Goal: Task Accomplishment & Management: Complete application form

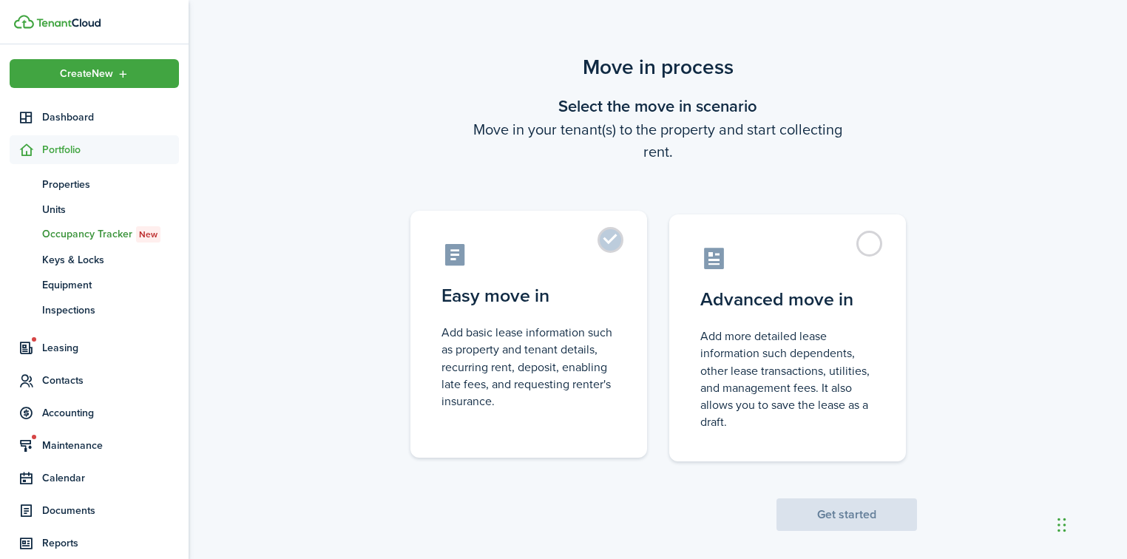
click at [608, 241] on label "Easy move in Add basic lease information such as property and tenant details, r…" at bounding box center [528, 334] width 237 height 247
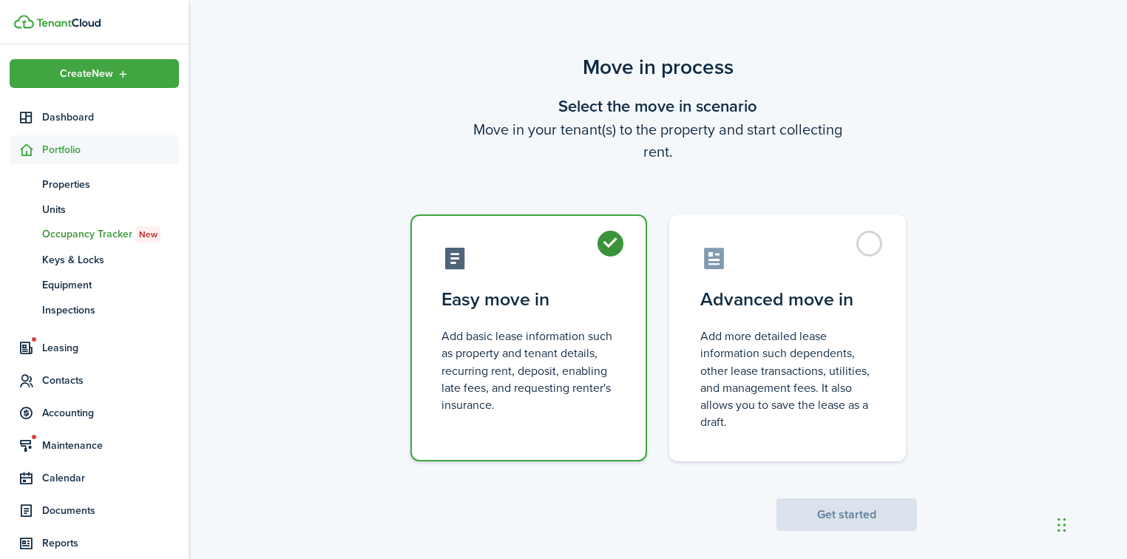
radio input "true"
click at [843, 513] on button "Get started" at bounding box center [847, 515] width 141 height 33
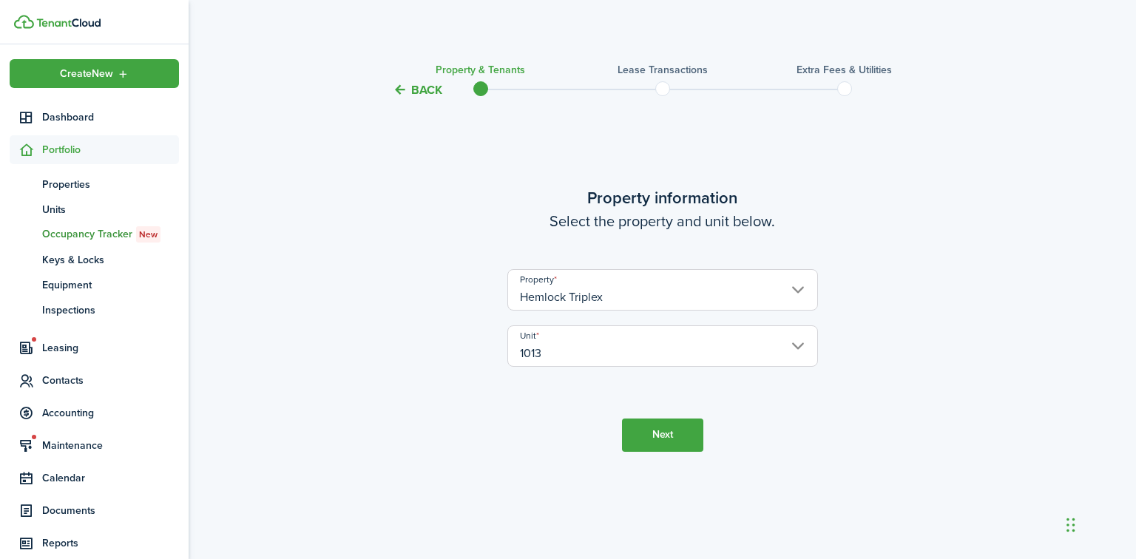
click at [660, 433] on button "Next" at bounding box center [662, 435] width 81 height 33
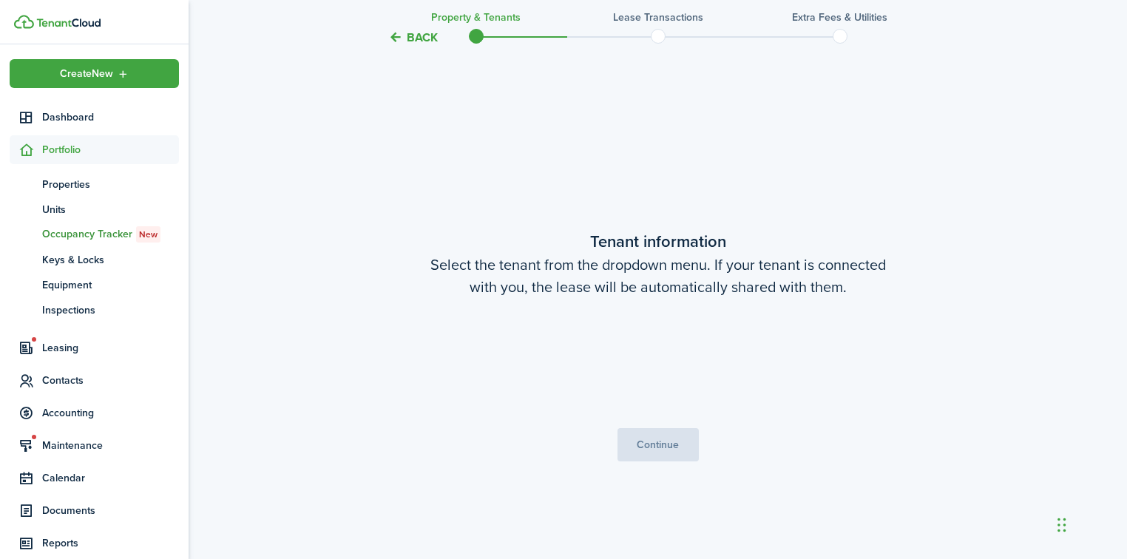
scroll to position [460, 0]
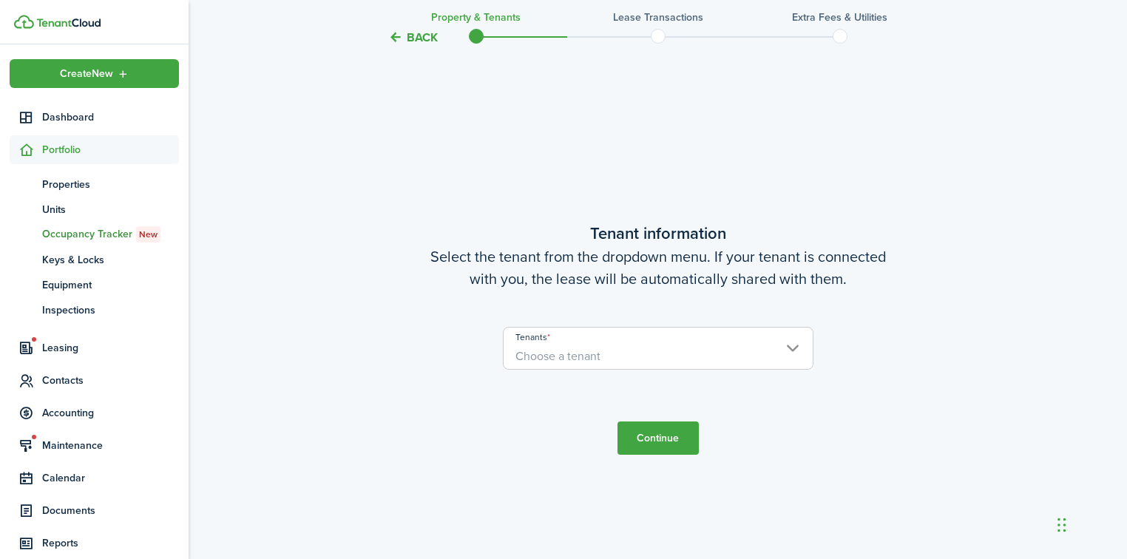
click at [581, 346] on span "Choose a tenant" at bounding box center [658, 356] width 309 height 25
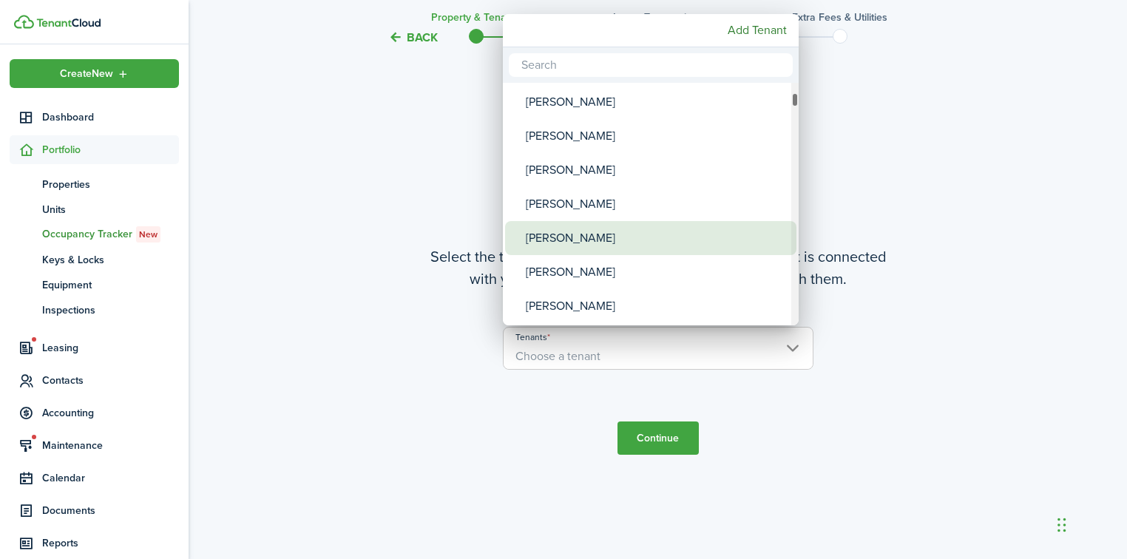
click at [595, 246] on div "[PERSON_NAME]" at bounding box center [657, 238] width 262 height 34
type input "[PERSON_NAME]"
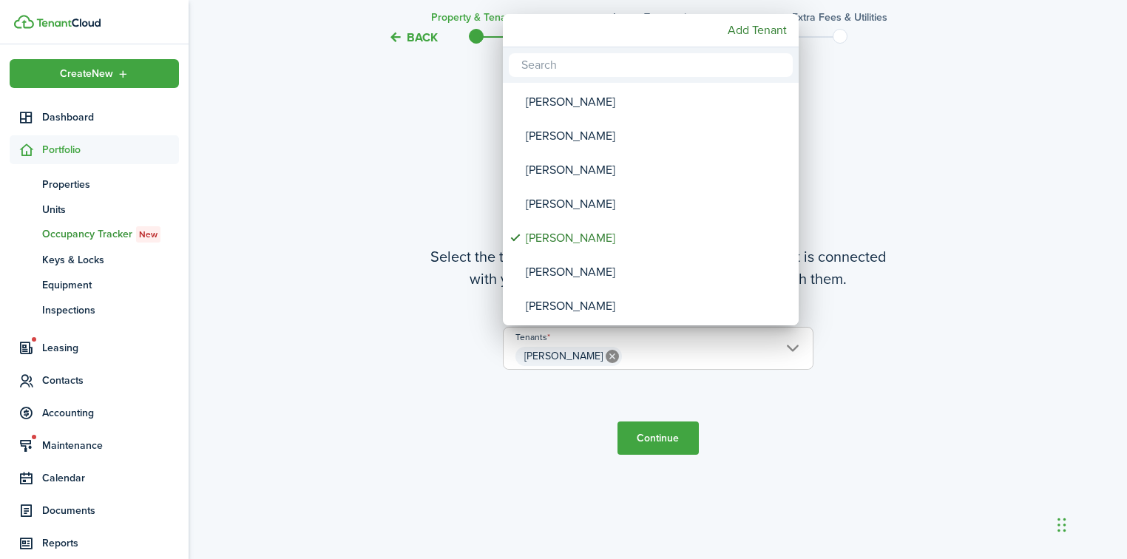
click at [777, 439] on div at bounding box center [564, 280] width 1364 height 796
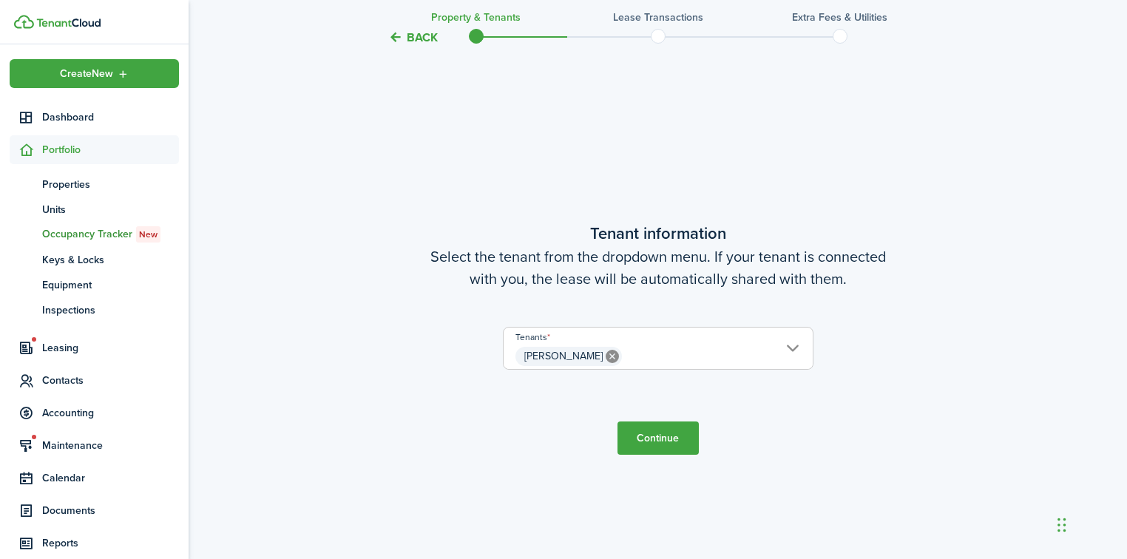
click at [723, 353] on span "[PERSON_NAME]" at bounding box center [658, 356] width 309 height 25
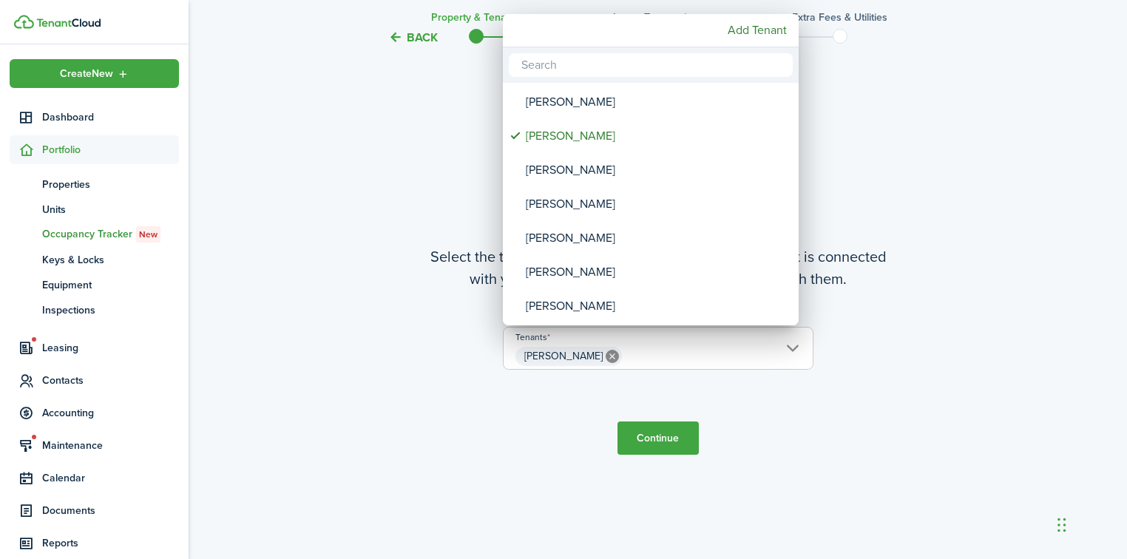
click at [615, 60] on input "text" at bounding box center [651, 65] width 284 height 24
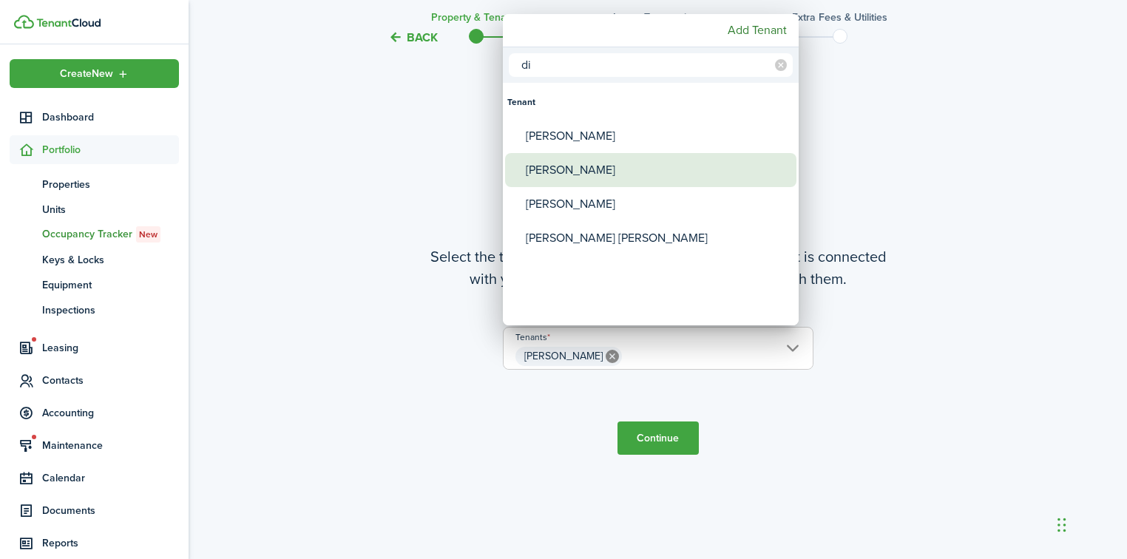
type input "di"
click at [588, 168] on div "[PERSON_NAME]" at bounding box center [657, 170] width 262 height 34
type input "[PERSON_NAME], [PERSON_NAME]"
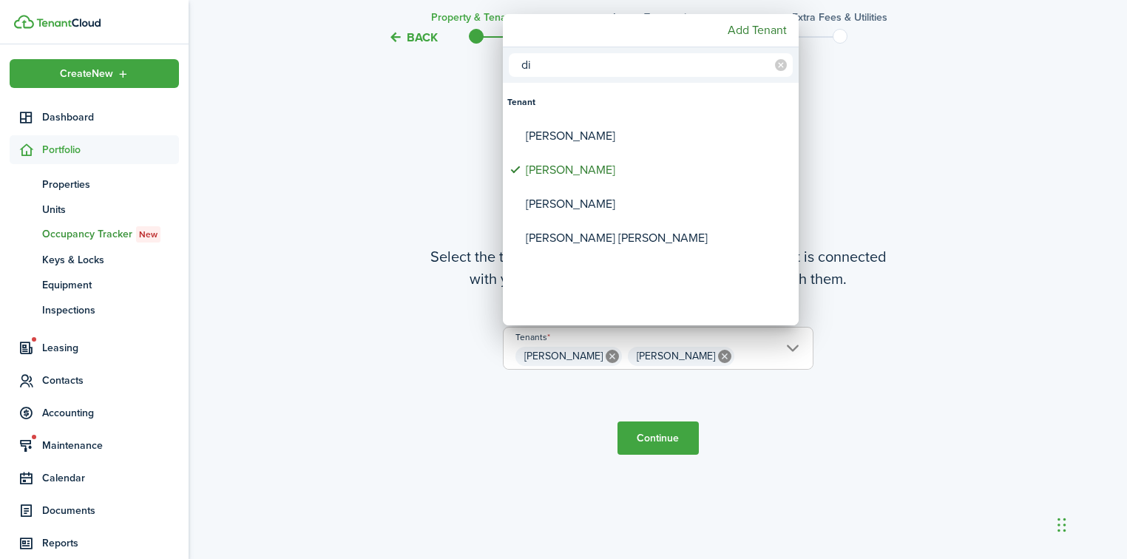
click at [773, 462] on div at bounding box center [564, 280] width 1364 height 796
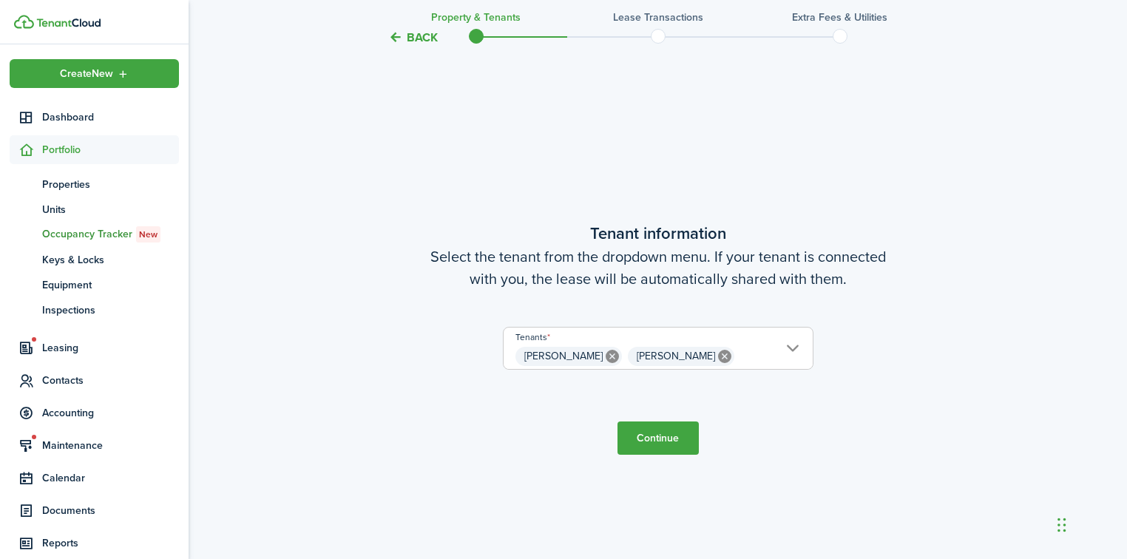
click at [669, 443] on button "Continue" at bounding box center [658, 438] width 81 height 33
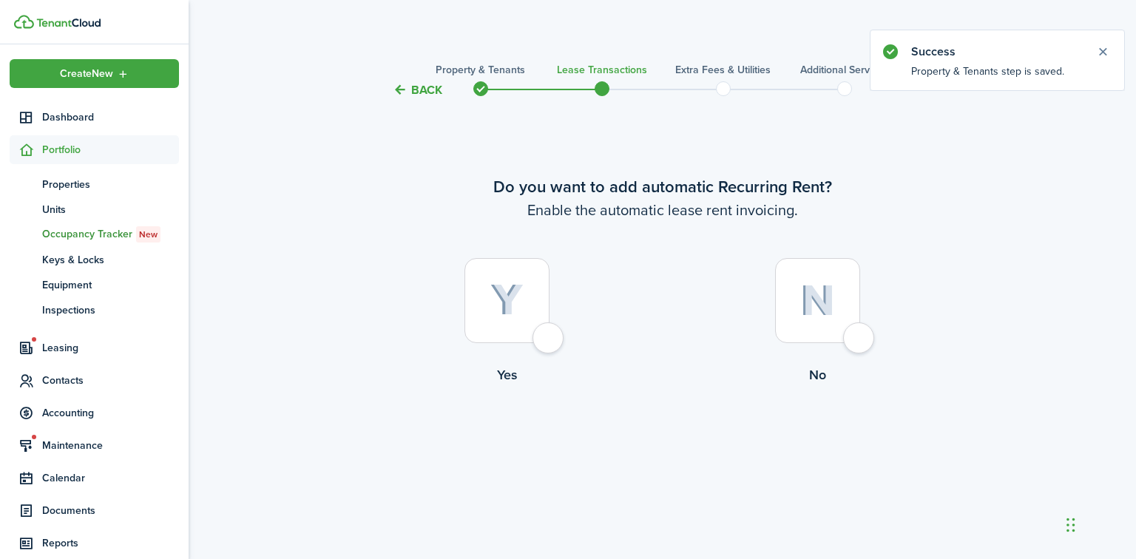
click at [550, 343] on div at bounding box center [506, 300] width 85 height 85
radio input "true"
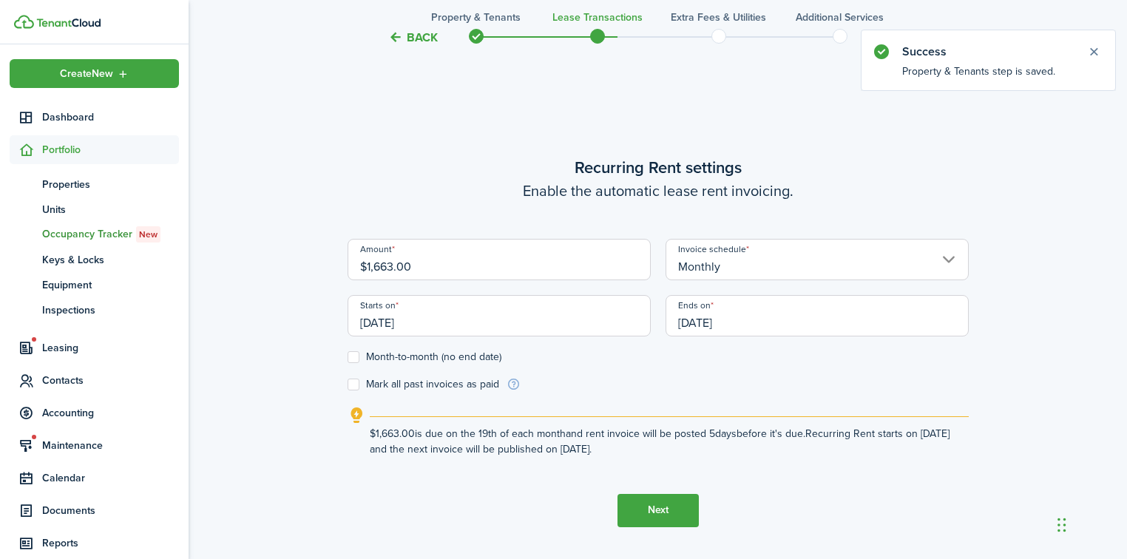
scroll to position [460, 0]
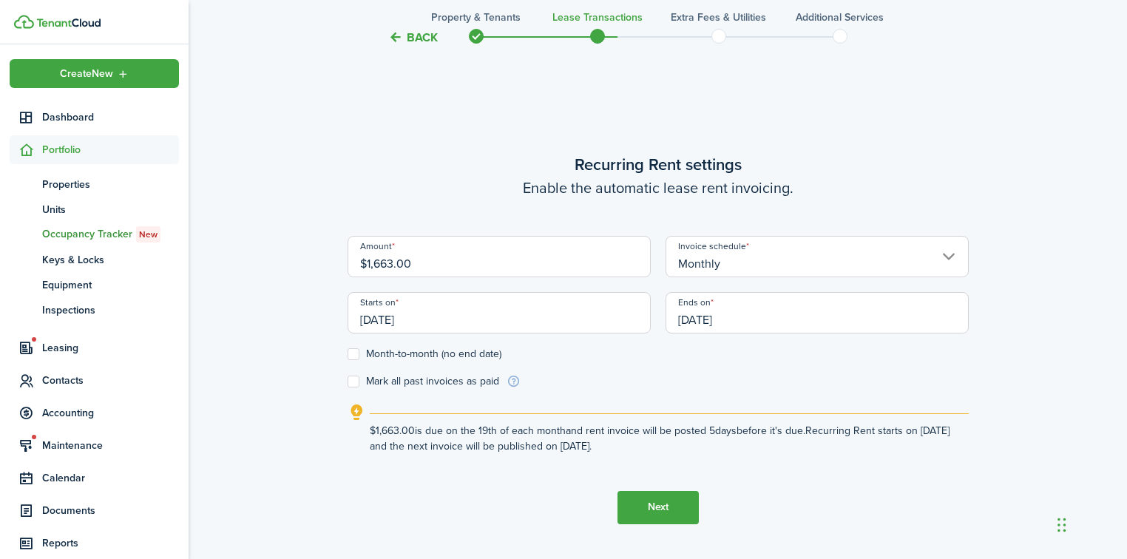
click at [467, 328] on input "[DATE]" at bounding box center [499, 312] width 303 height 41
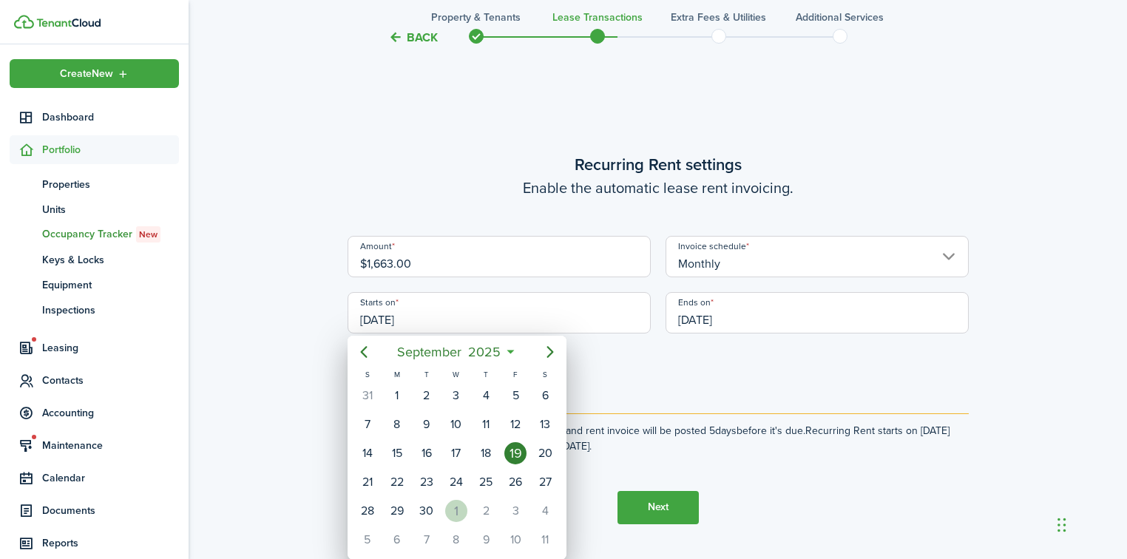
click at [459, 505] on div "1" at bounding box center [456, 511] width 22 height 22
type input "[DATE]"
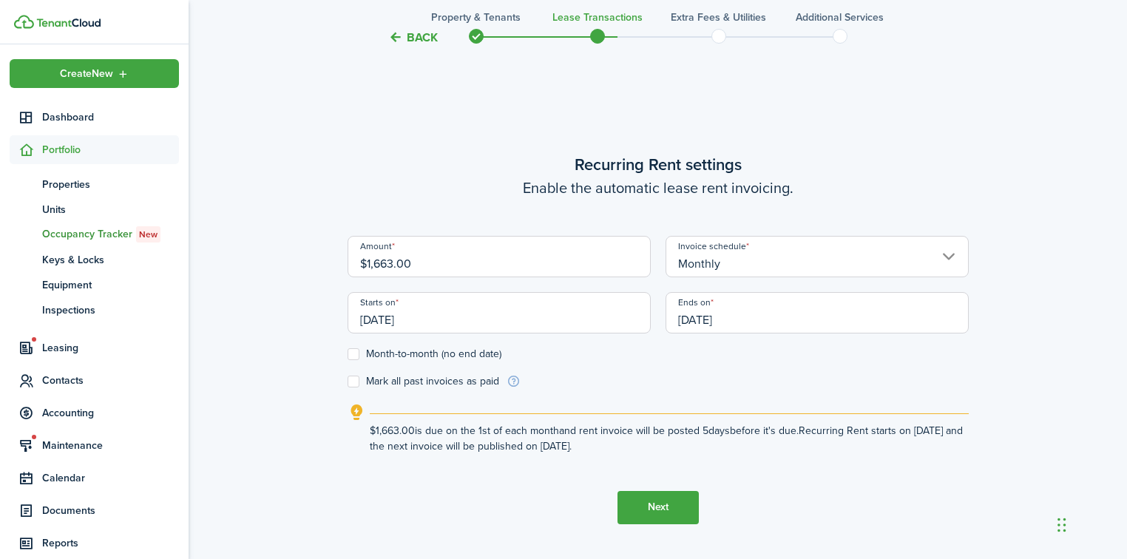
scroll to position [0, 0]
click at [797, 326] on input "[DATE]" at bounding box center [817, 312] width 303 height 41
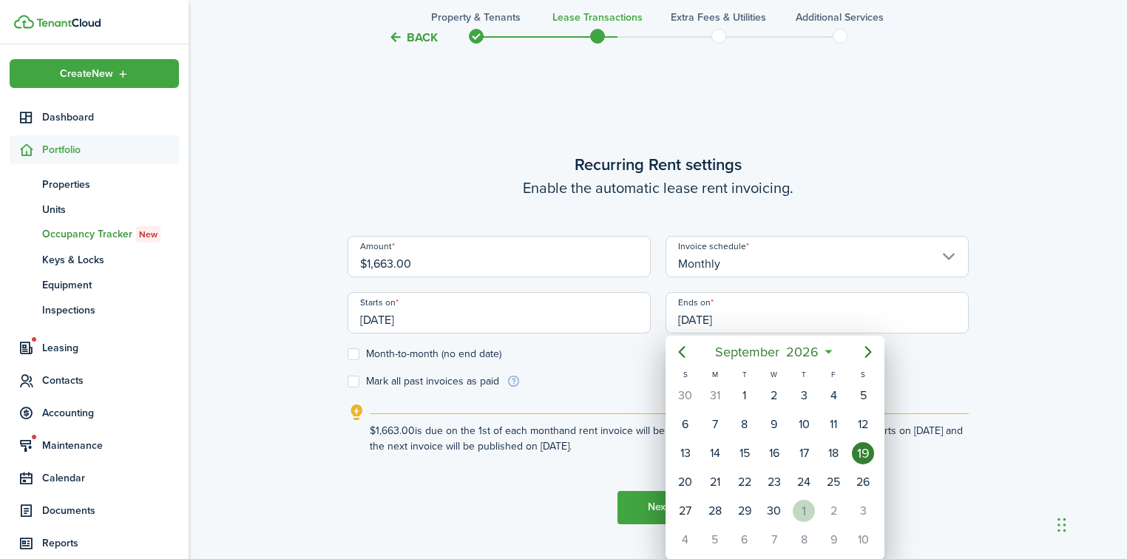
click at [802, 500] on div "1" at bounding box center [804, 511] width 22 height 22
type input "[DATE]"
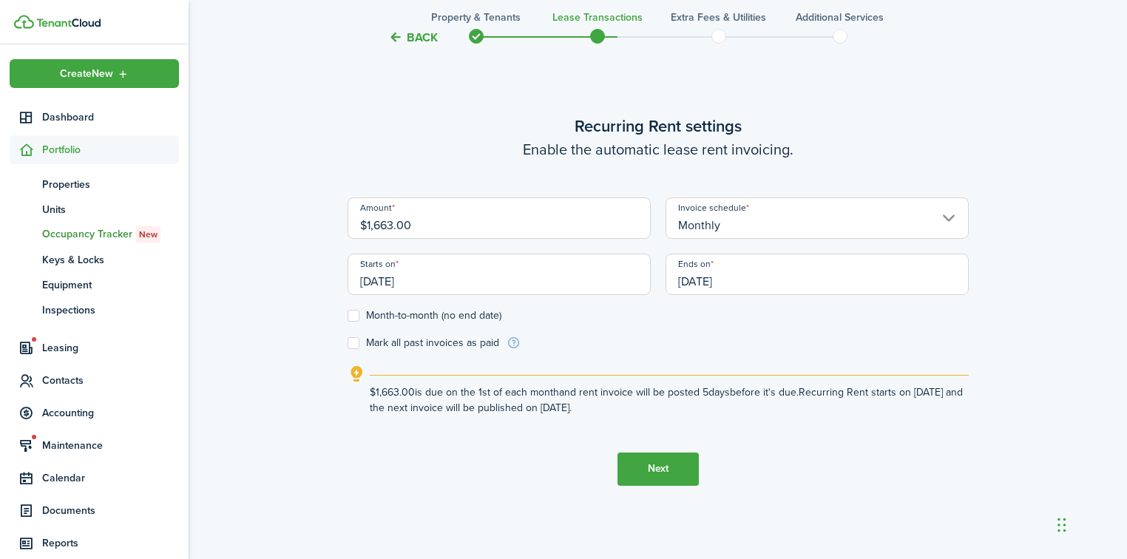
scroll to position [519, 0]
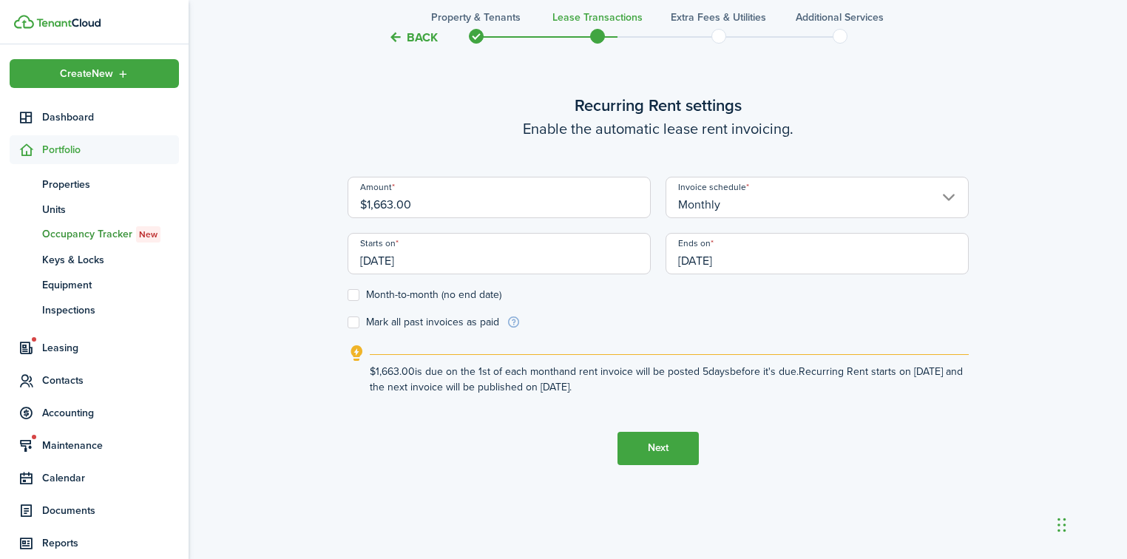
click at [361, 296] on label "Month-to-month (no end date)" at bounding box center [425, 295] width 154 height 12
click at [348, 295] on input "Month-to-month (no end date)" at bounding box center [347, 294] width 1 height 1
checkbox input "true"
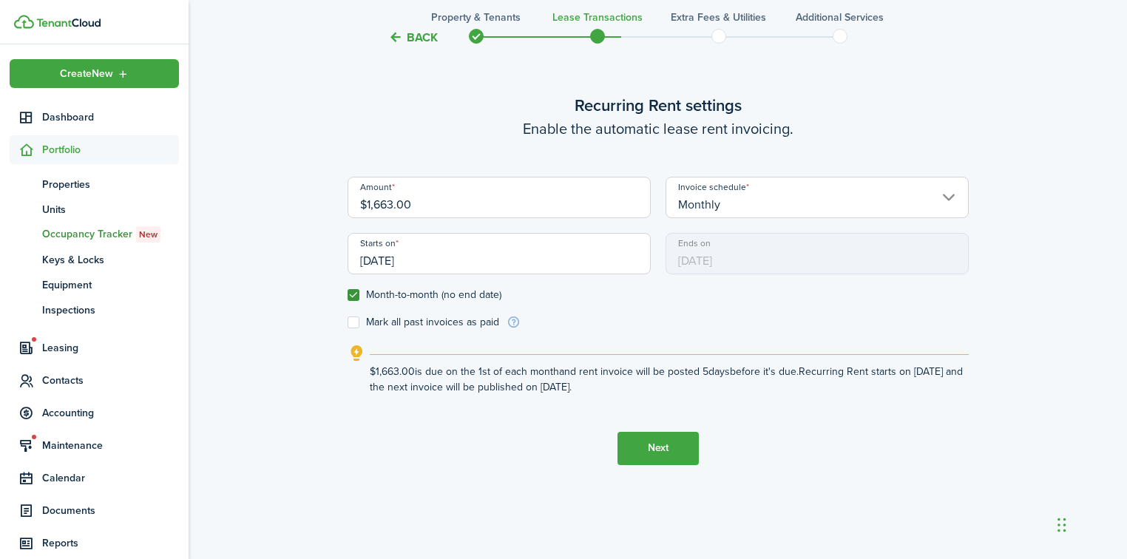
click at [672, 445] on button "Next" at bounding box center [658, 448] width 81 height 33
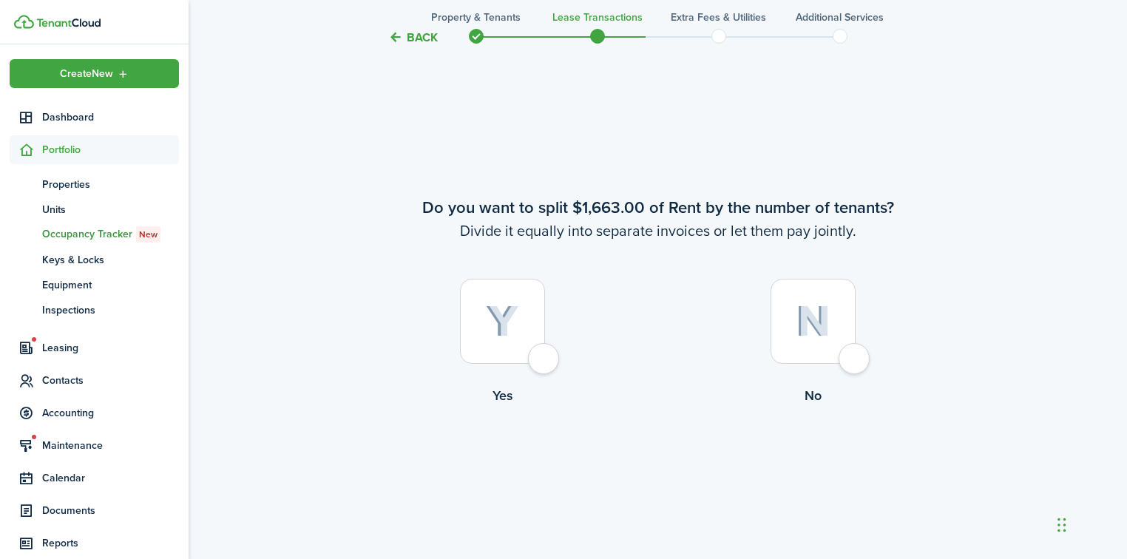
scroll to position [1019, 0]
click at [854, 358] on div at bounding box center [813, 319] width 85 height 85
radio input "true"
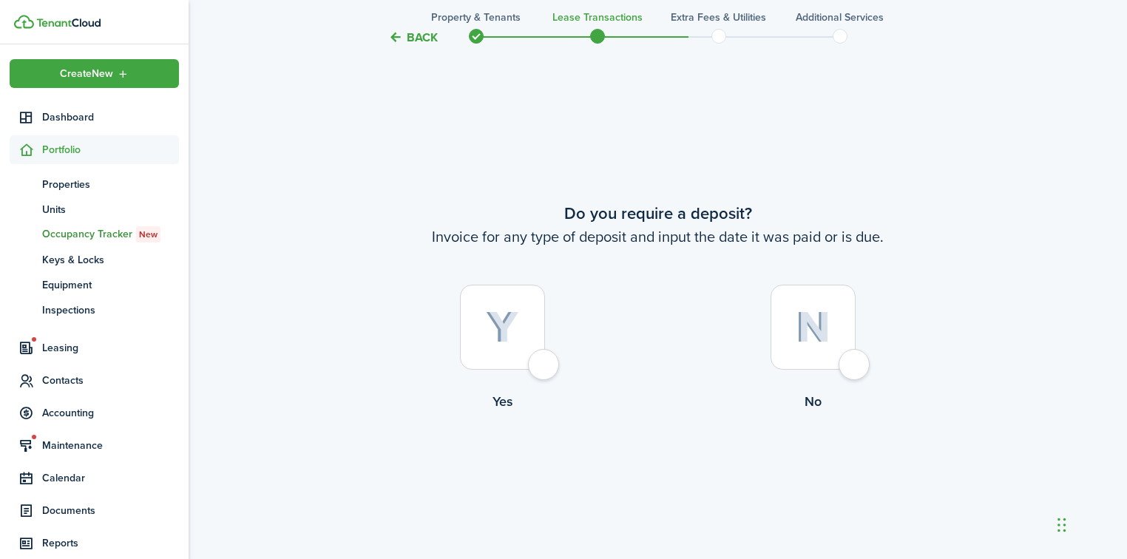
scroll to position [1578, 0]
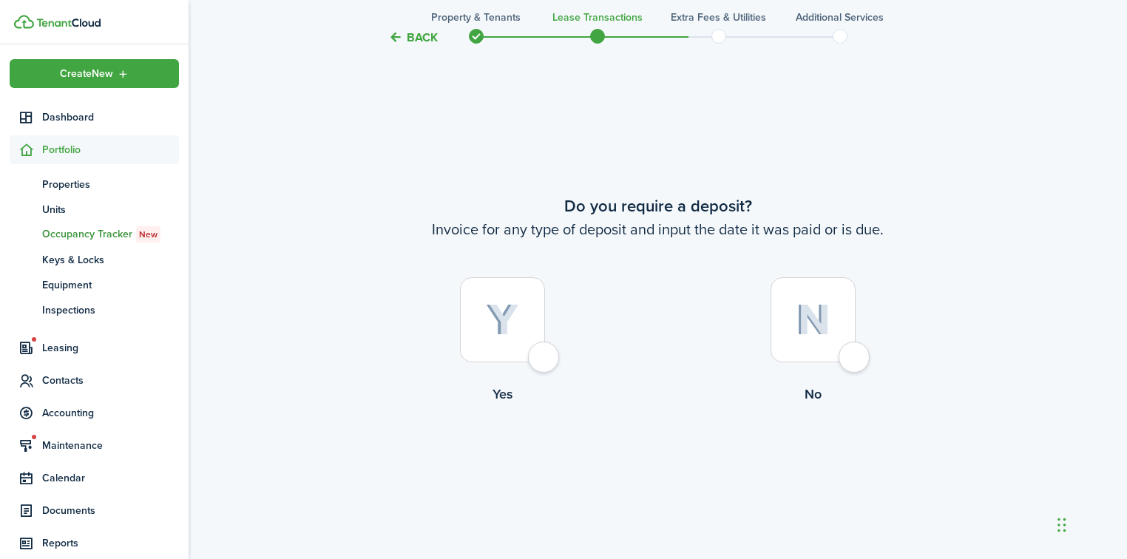
click at [544, 359] on div at bounding box center [502, 319] width 85 height 85
radio input "true"
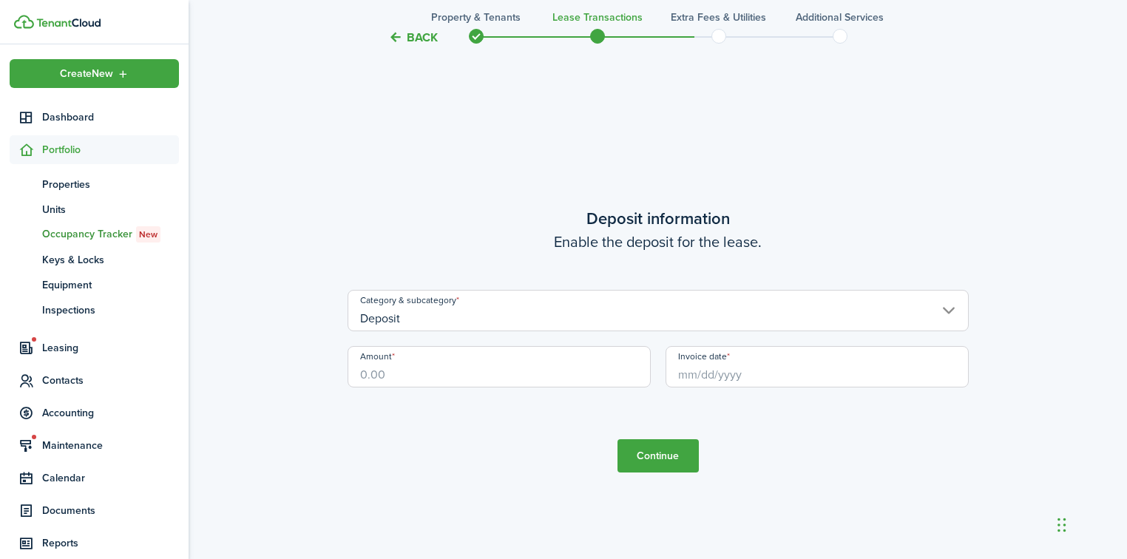
scroll to position [2138, 0]
click at [478, 365] on input "Amount" at bounding box center [499, 365] width 303 height 41
click at [683, 366] on input "Invoice date" at bounding box center [817, 365] width 303 height 41
type input "$1,663.00"
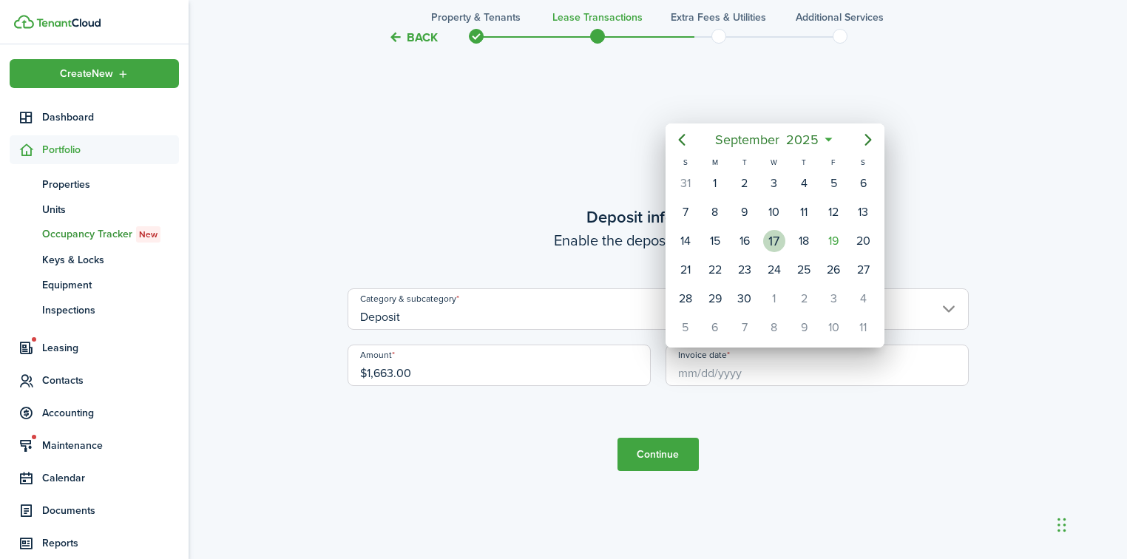
click at [775, 239] on div "17" at bounding box center [774, 241] width 22 height 22
type input "[DATE]"
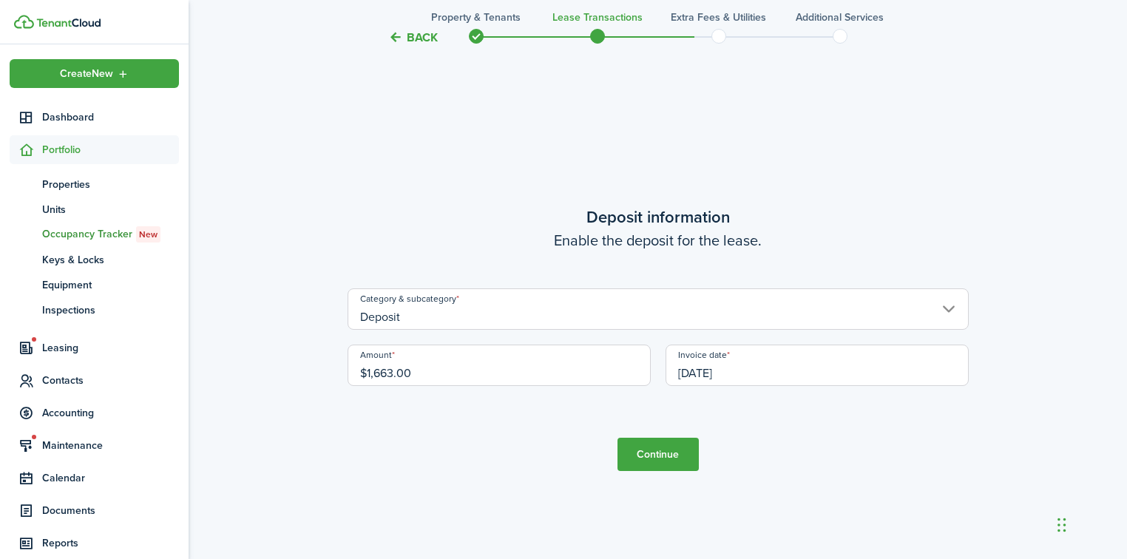
click at [655, 461] on button "Continue" at bounding box center [658, 454] width 81 height 33
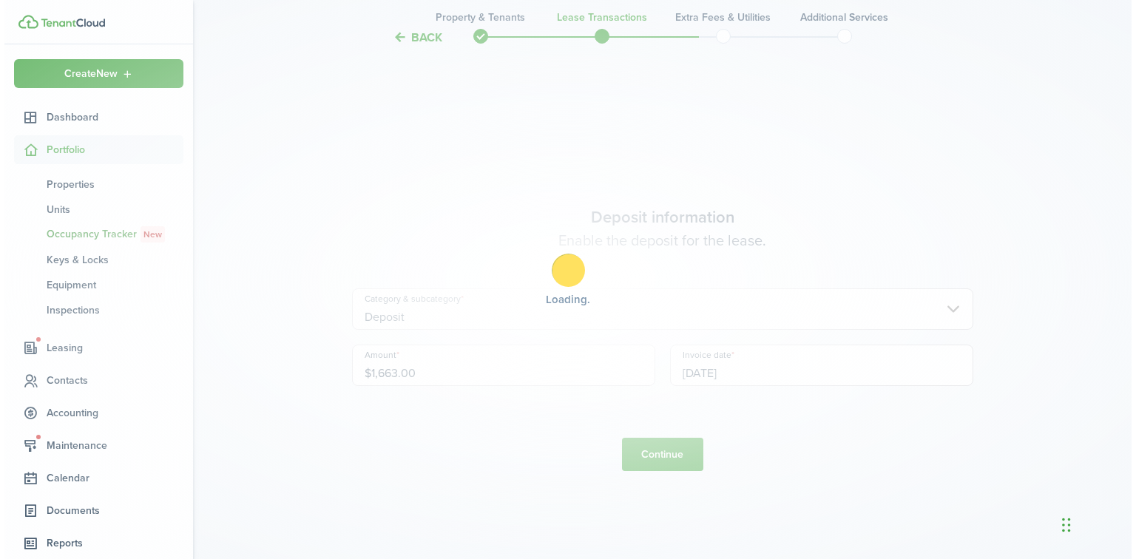
scroll to position [0, 0]
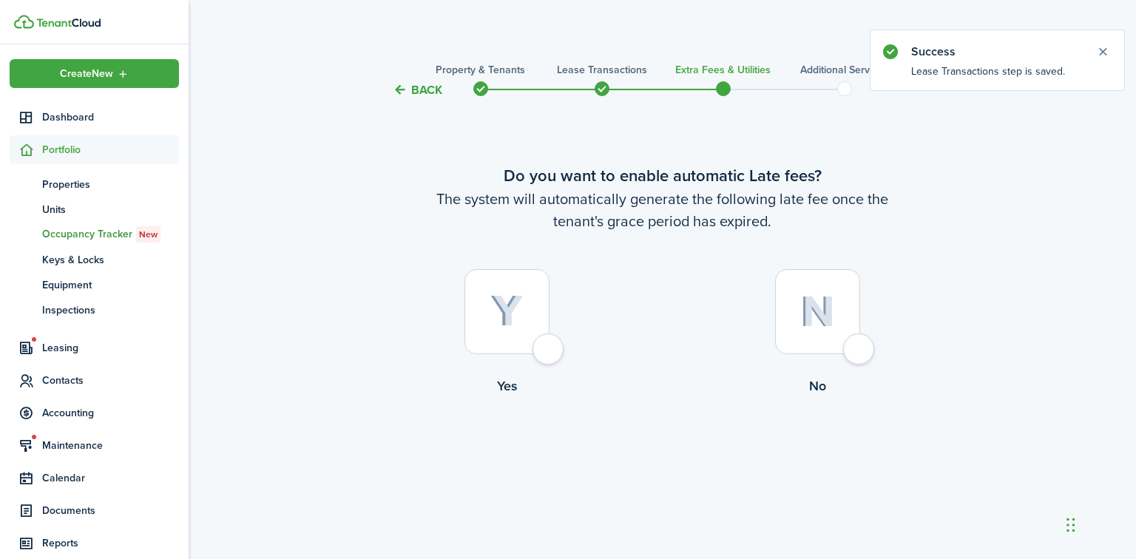
click at [550, 349] on div at bounding box center [506, 311] width 85 height 85
radio input "true"
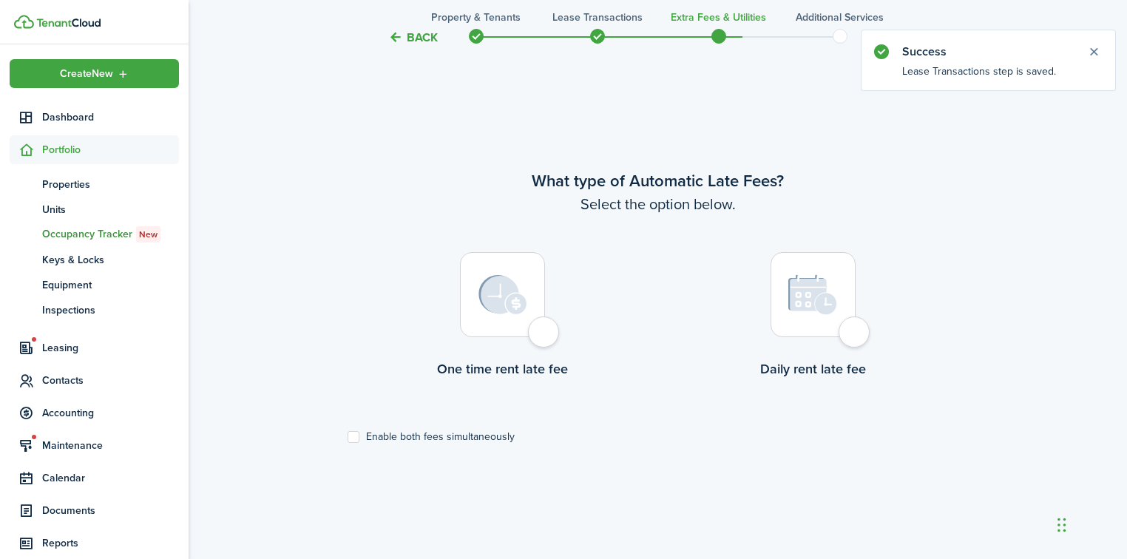
scroll to position [460, 0]
click at [856, 334] on div at bounding box center [813, 291] width 85 height 85
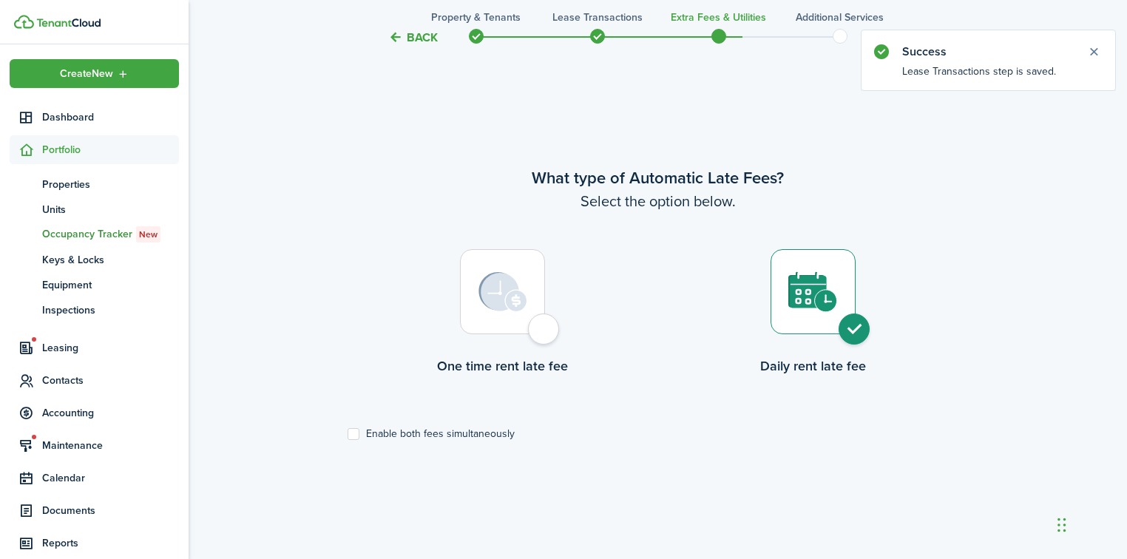
radio input "true"
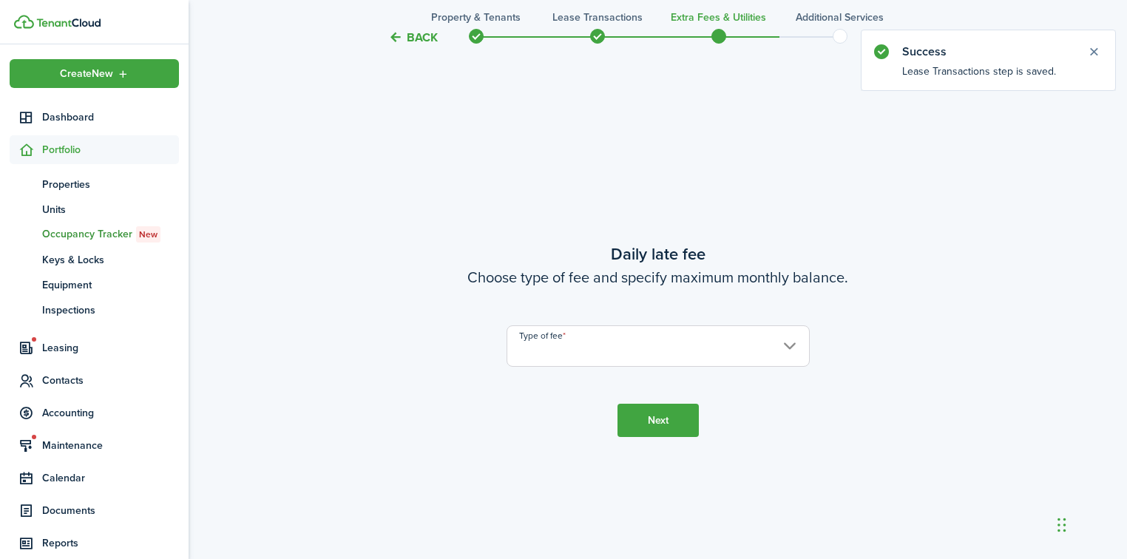
scroll to position [1019, 0]
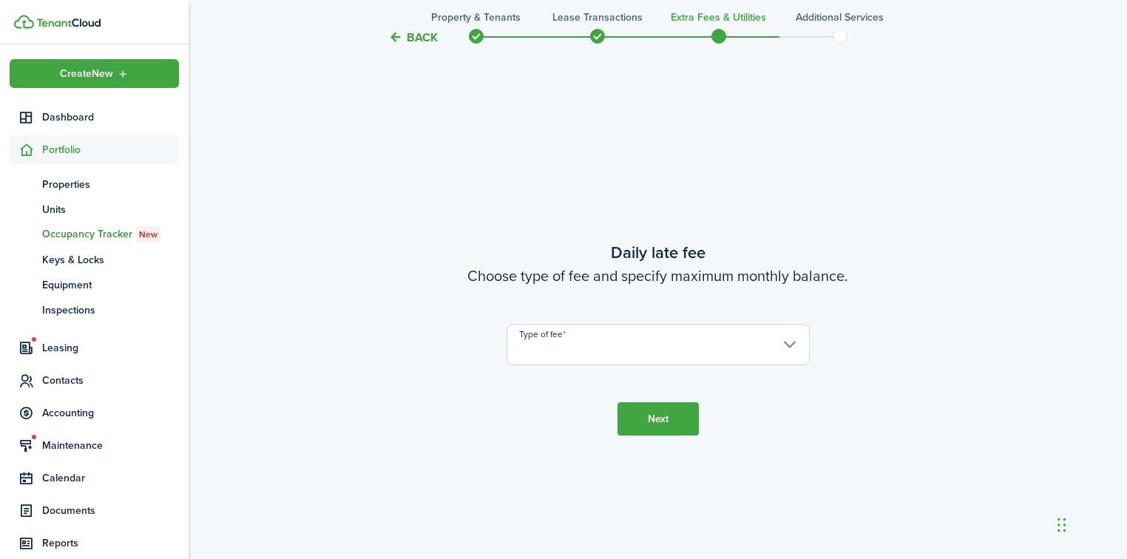
click at [583, 343] on input "Type of fee" at bounding box center [658, 344] width 303 height 41
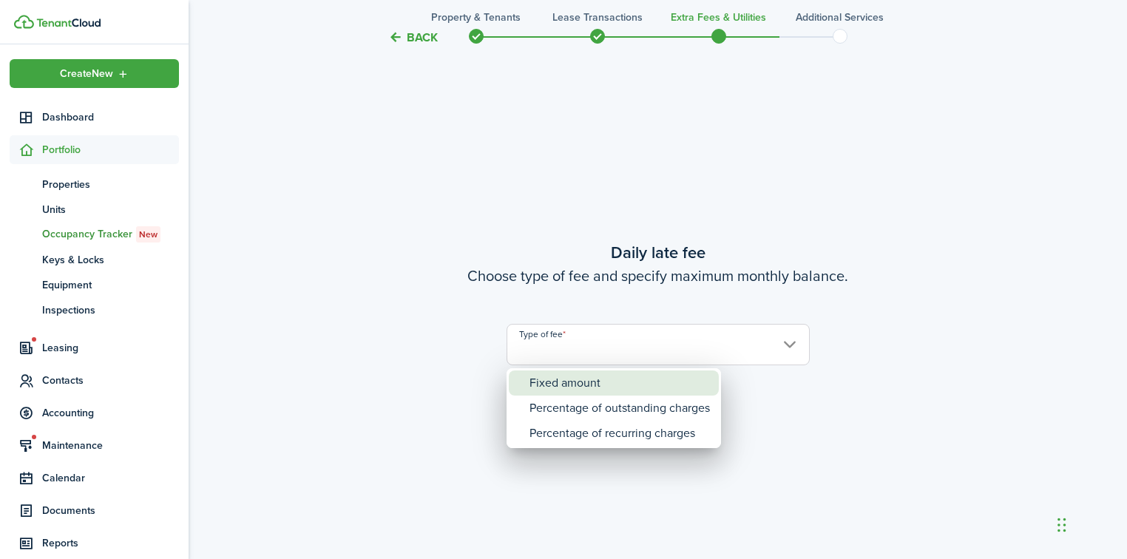
click at [589, 382] on div "Fixed amount" at bounding box center [620, 383] width 180 height 25
type input "Fixed amount"
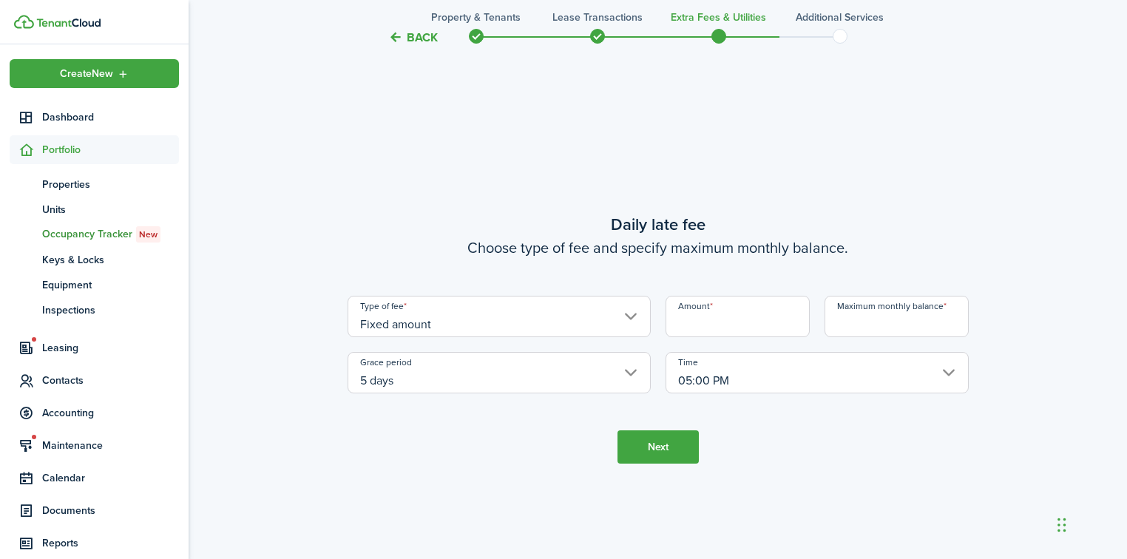
click at [723, 328] on input "Amount" at bounding box center [738, 316] width 144 height 41
type input "$25.00"
click at [891, 325] on input "Maximum monthly balance" at bounding box center [897, 316] width 144 height 41
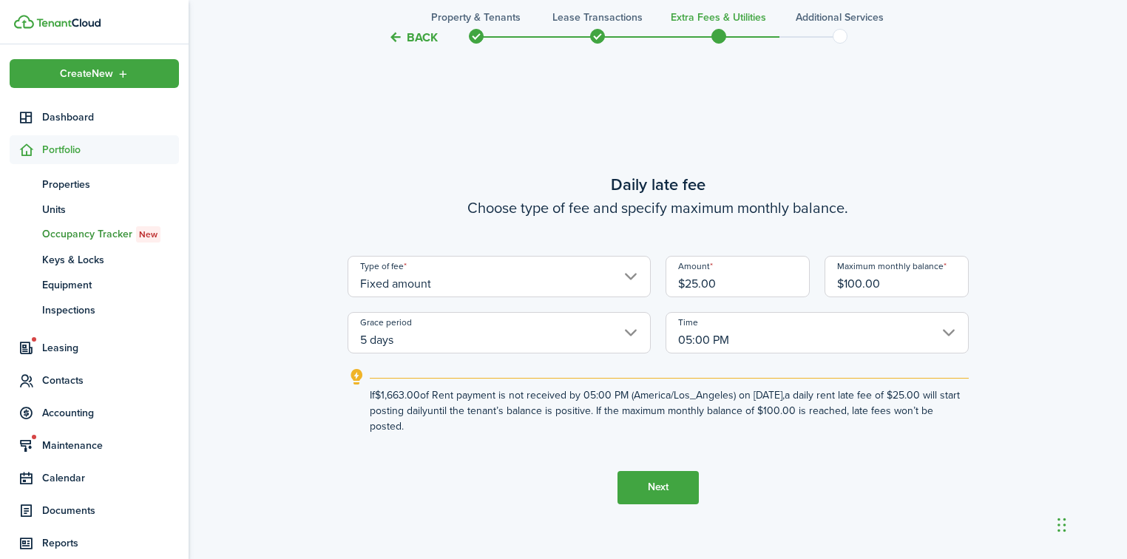
type input "$100.00"
click at [666, 485] on button "Next" at bounding box center [658, 487] width 81 height 33
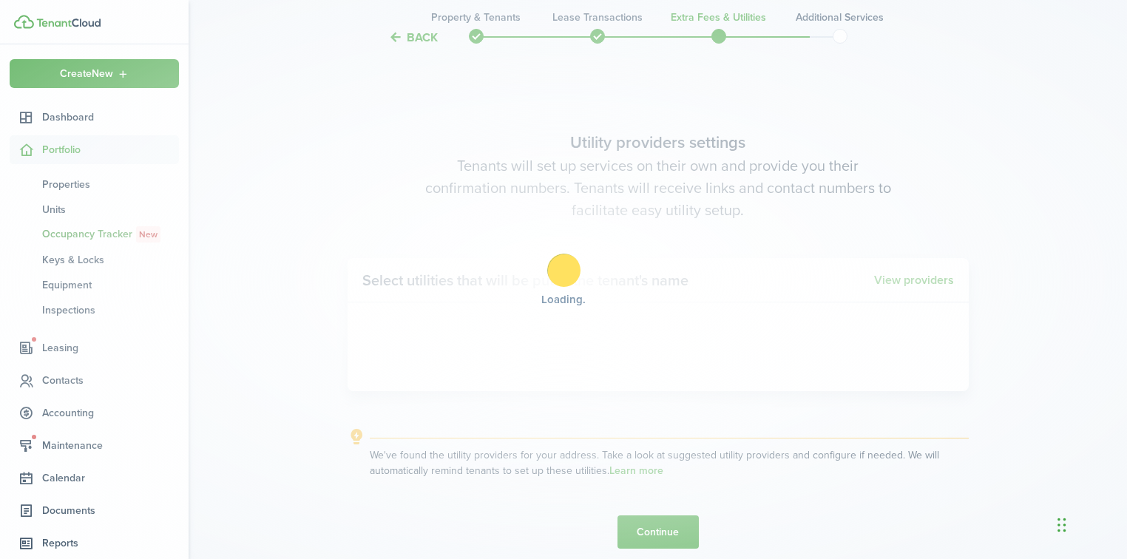
scroll to position [1578, 0]
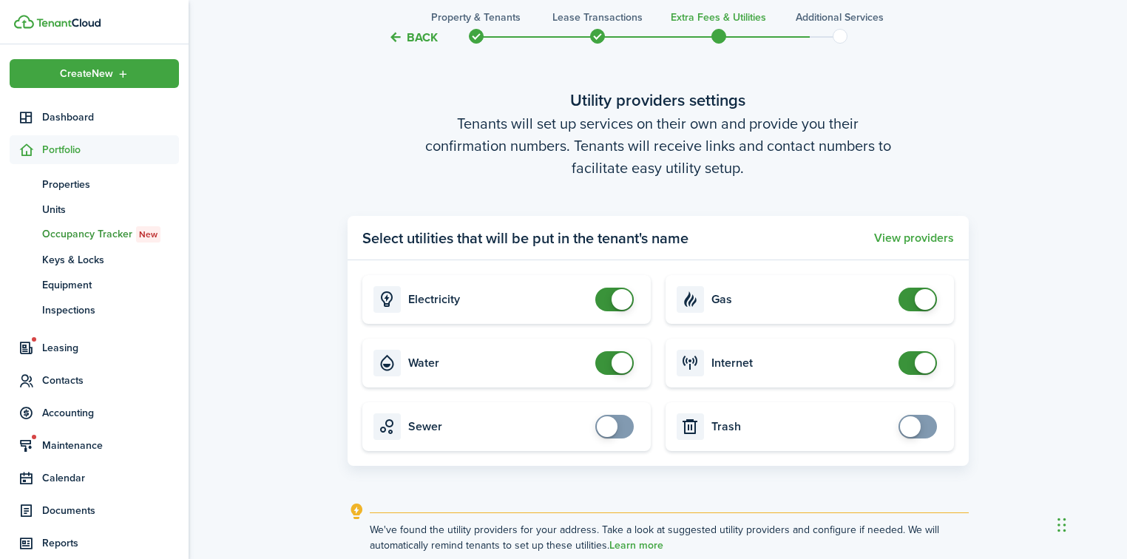
checkbox input "false"
click at [607, 364] on span at bounding box center [614, 363] width 15 height 24
checkbox input "false"
click at [910, 302] on span at bounding box center [917, 300] width 15 height 24
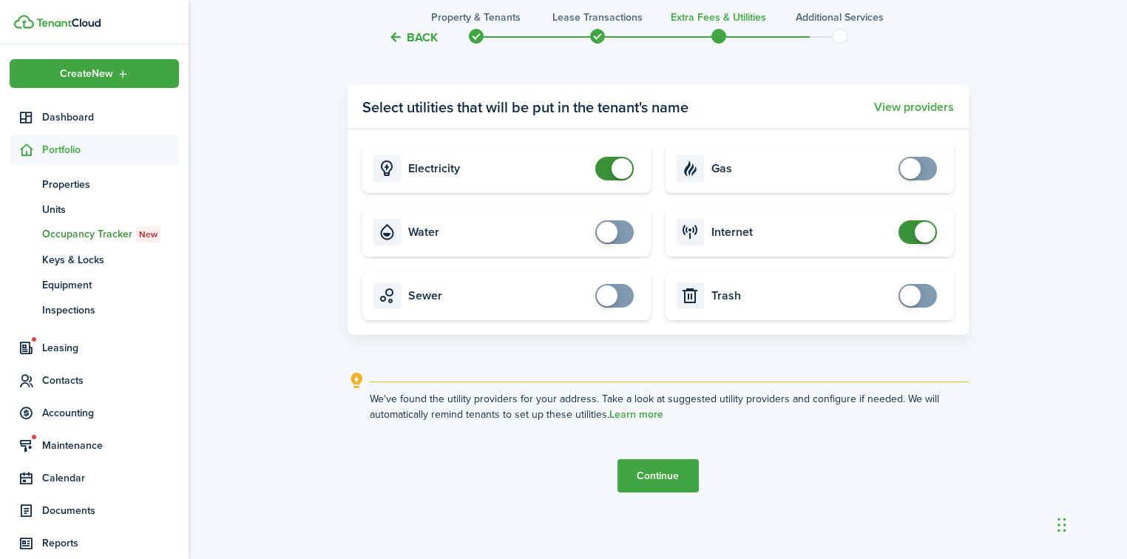
scroll to position [1713, 0]
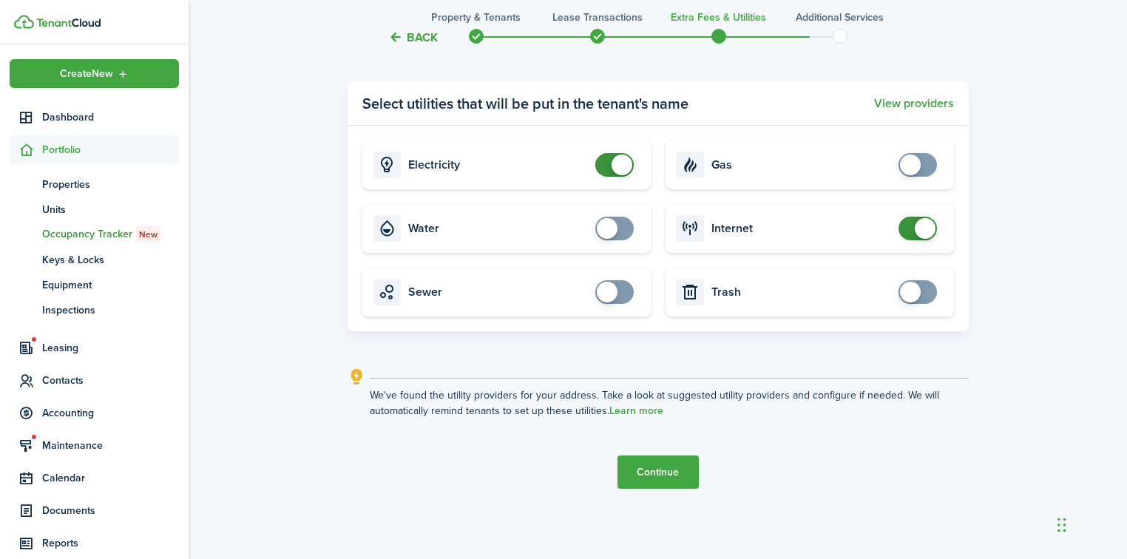
click at [636, 458] on button "Continue" at bounding box center [658, 472] width 81 height 33
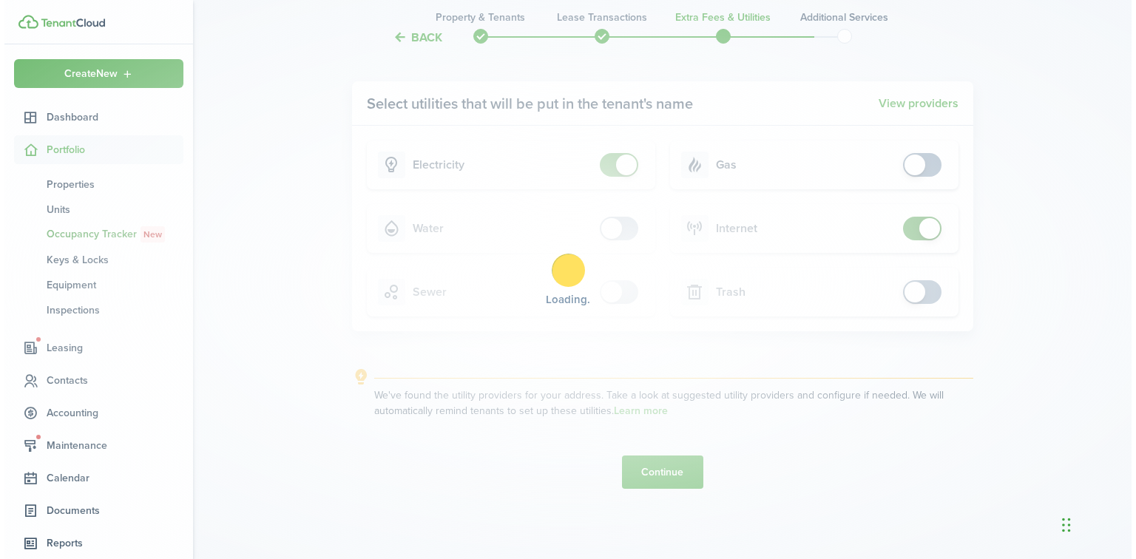
scroll to position [0, 0]
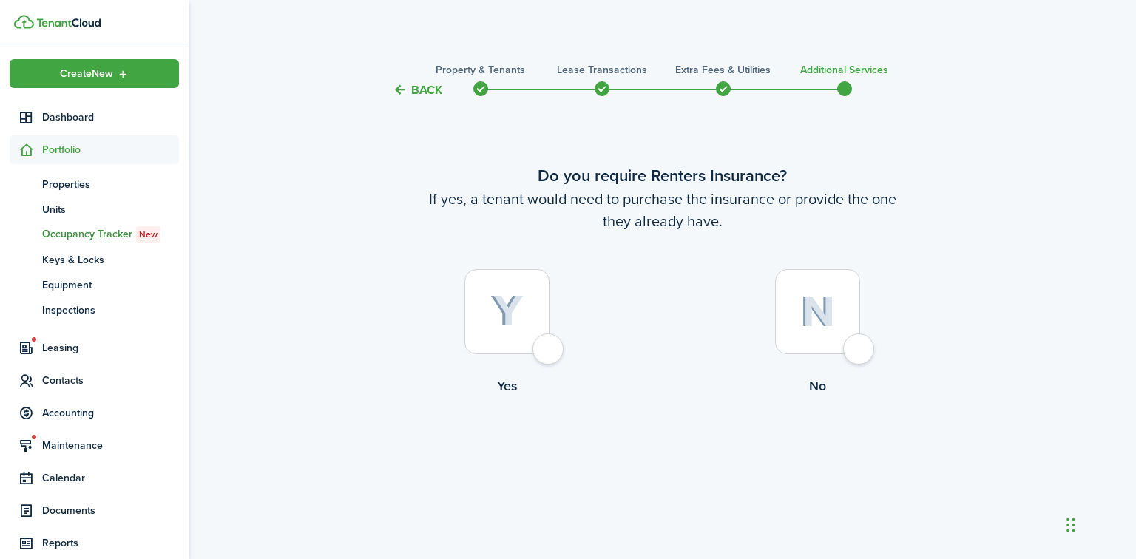
click at [547, 348] on div at bounding box center [506, 311] width 85 height 85
radio input "true"
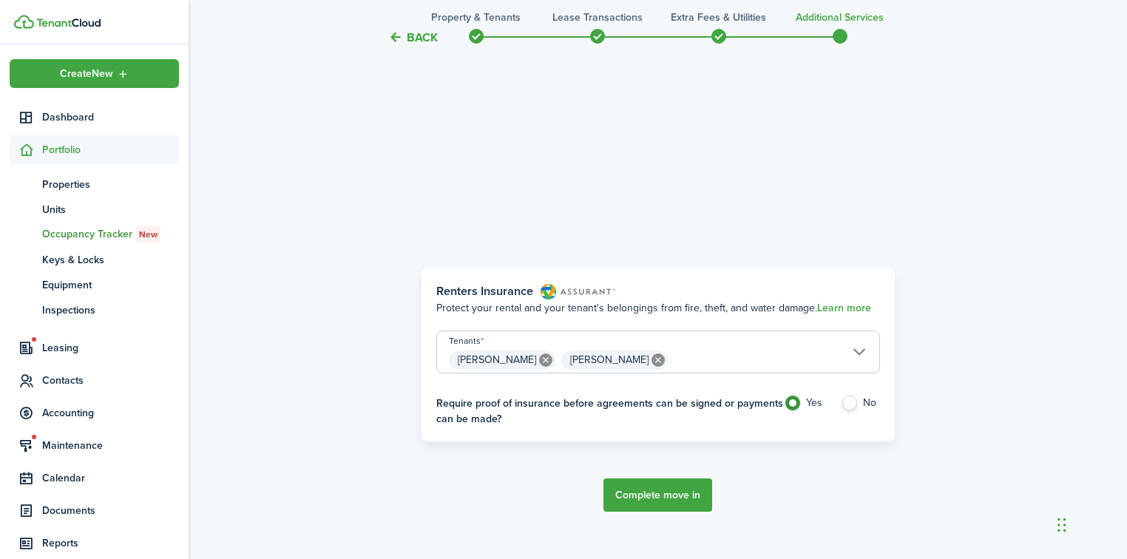
scroll to position [460, 0]
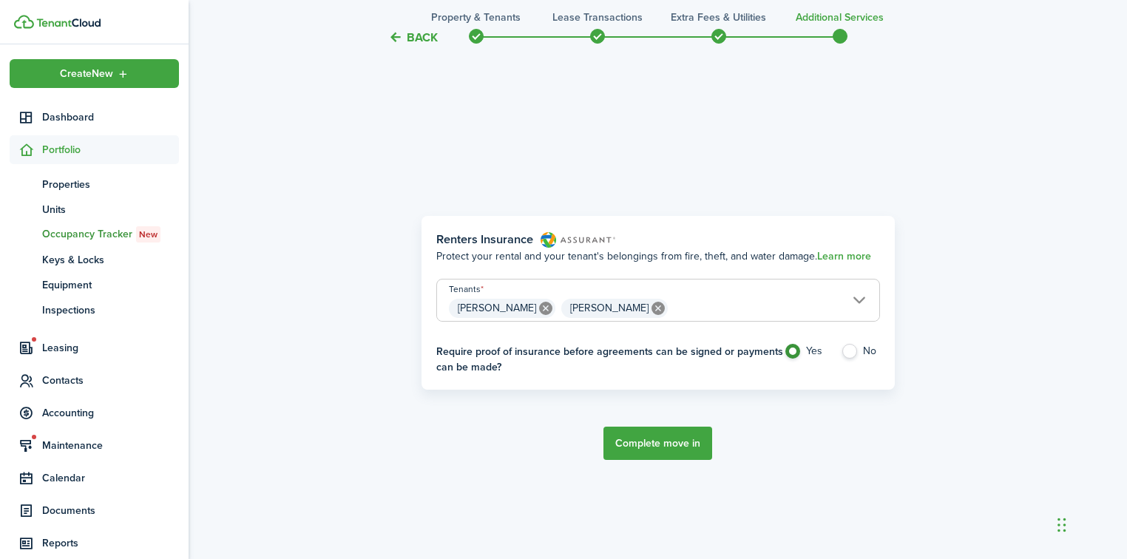
click at [856, 349] on label "No" at bounding box center [860, 355] width 39 height 22
radio input "false"
radio input "true"
click at [692, 446] on button "Complete move in" at bounding box center [658, 443] width 109 height 33
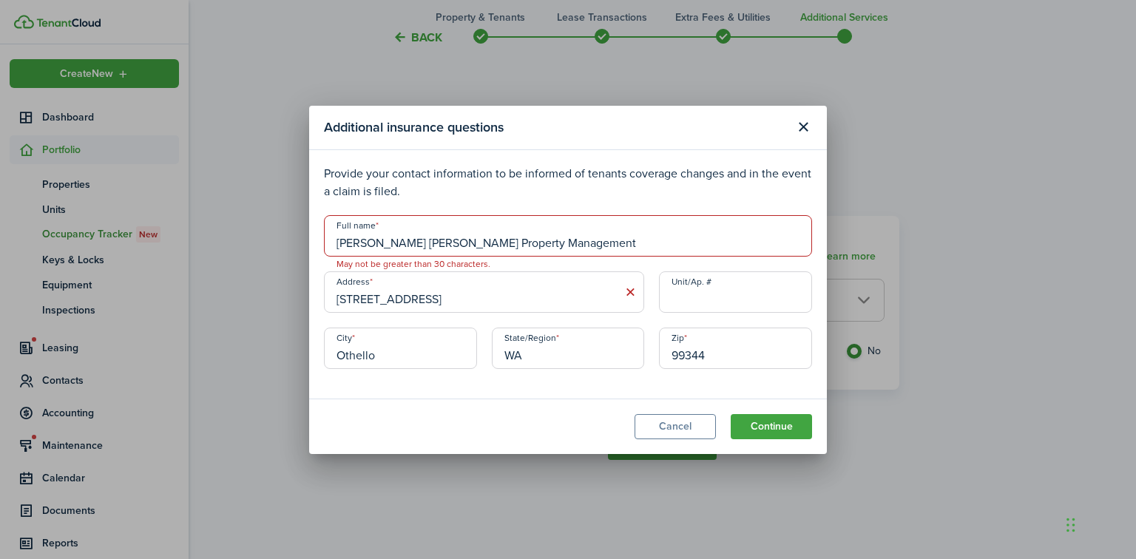
click at [560, 244] on input "[PERSON_NAME] [PERSON_NAME] Property Management" at bounding box center [568, 235] width 488 height 41
click at [798, 120] on button "Close modal" at bounding box center [803, 127] width 25 height 25
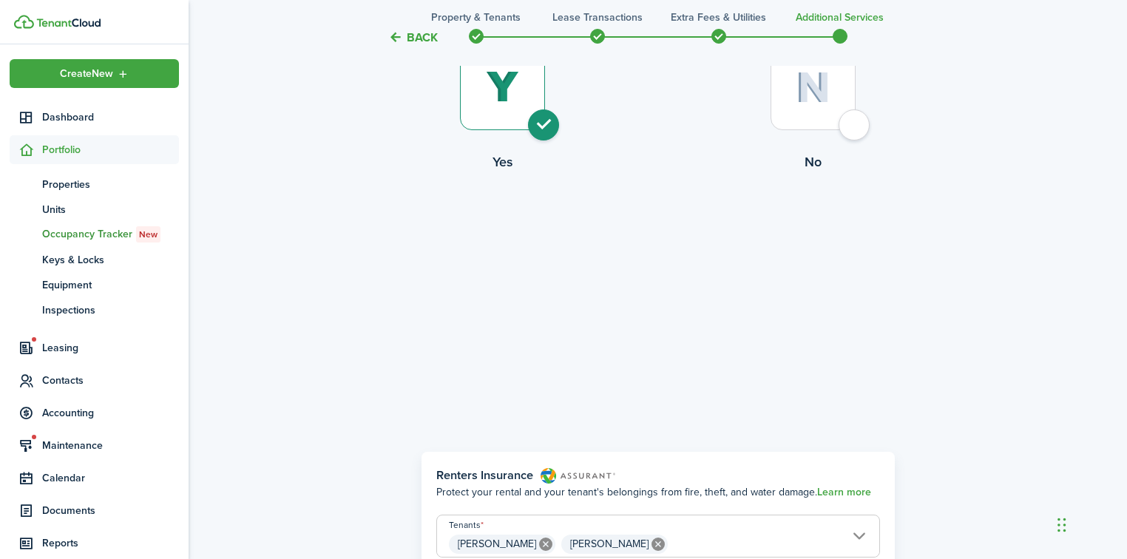
scroll to position [223, 0]
click at [852, 130] on div at bounding box center [813, 88] width 85 height 85
radio input "false"
radio input "true"
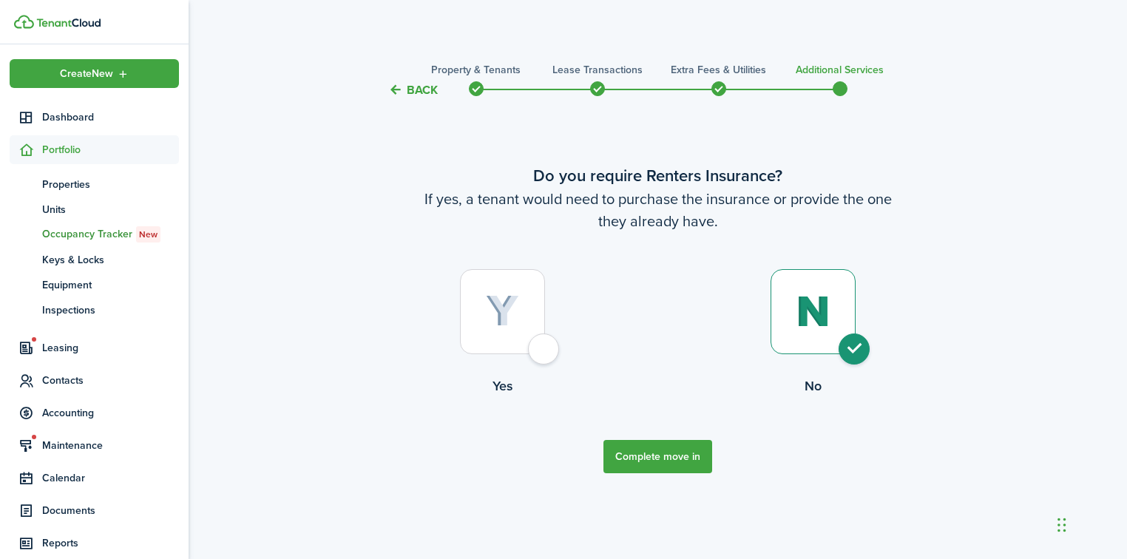
scroll to position [0, 0]
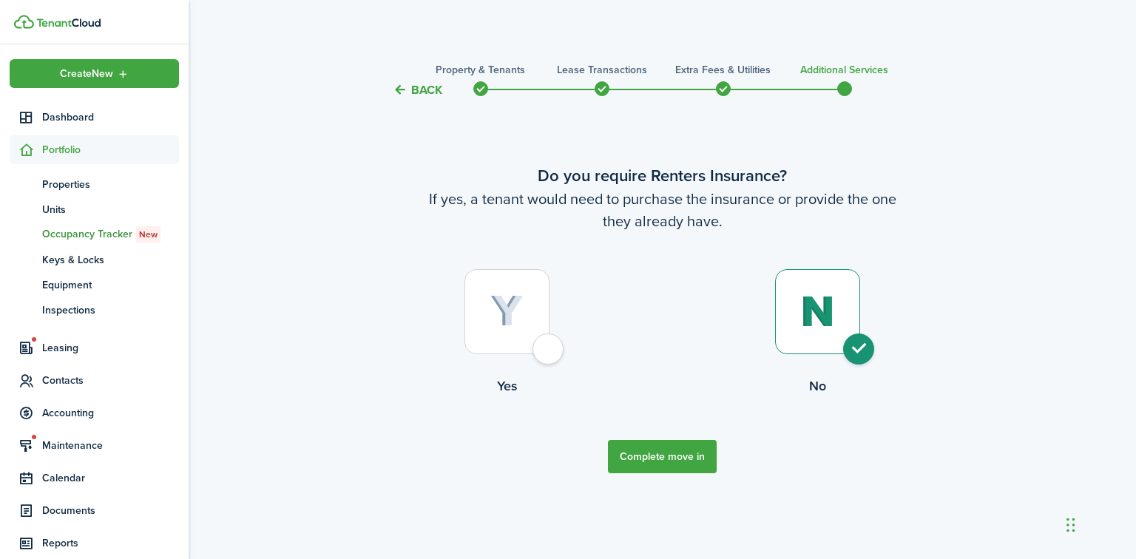
click at [697, 450] on button "Complete move in" at bounding box center [662, 456] width 109 height 33
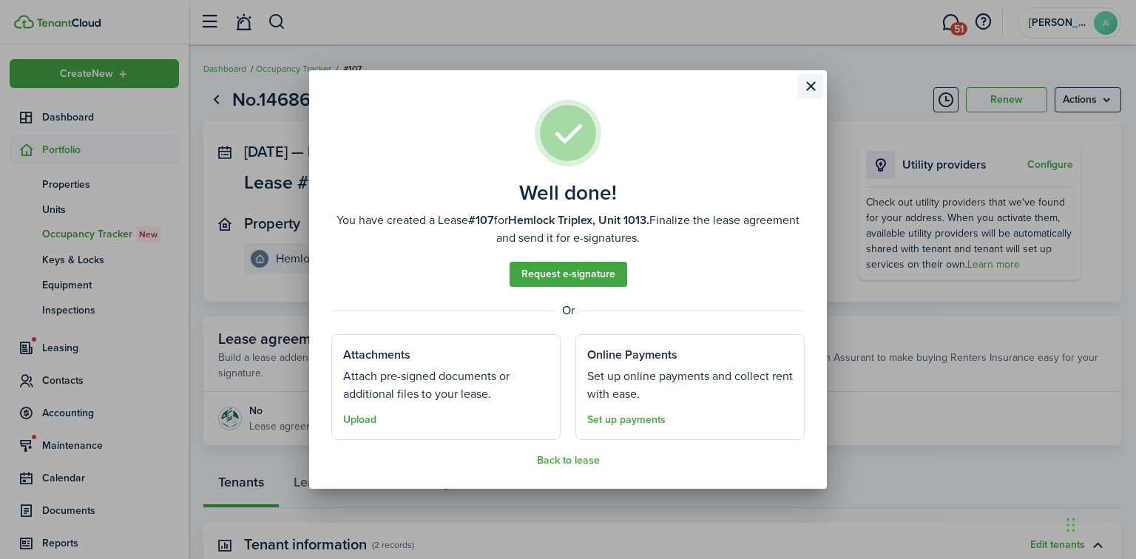
click at [812, 91] on button "Close modal" at bounding box center [810, 86] width 25 height 25
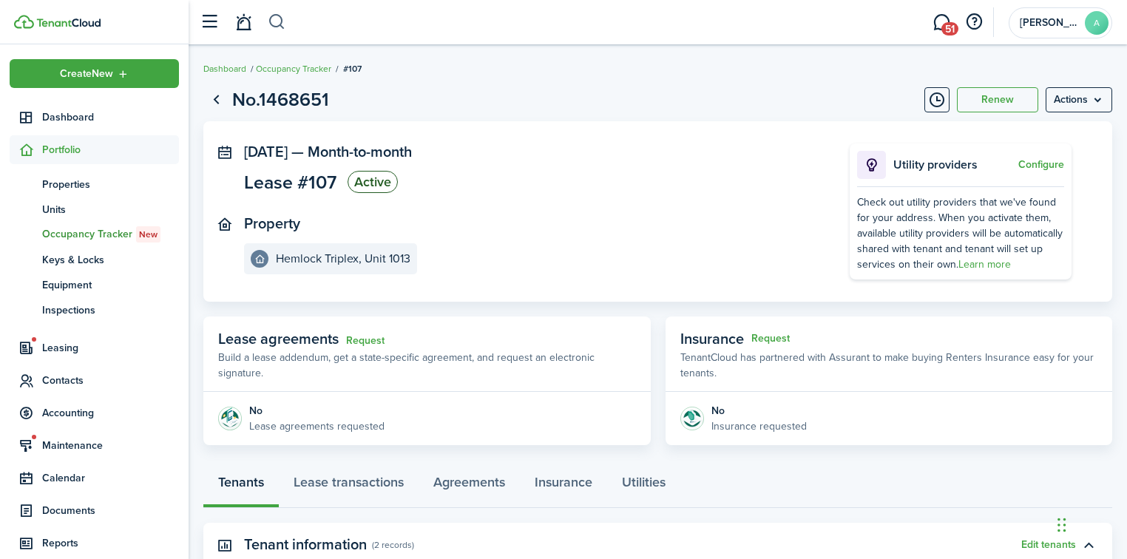
click at [284, 24] on button "button" at bounding box center [277, 22] width 18 height 25
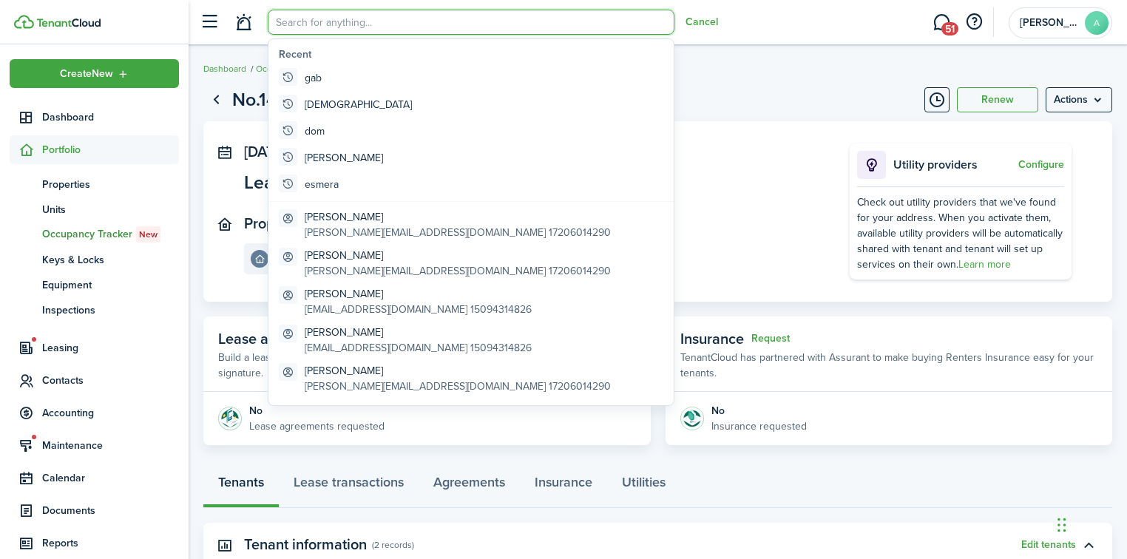
click at [323, 27] on input "search" at bounding box center [471, 22] width 407 height 25
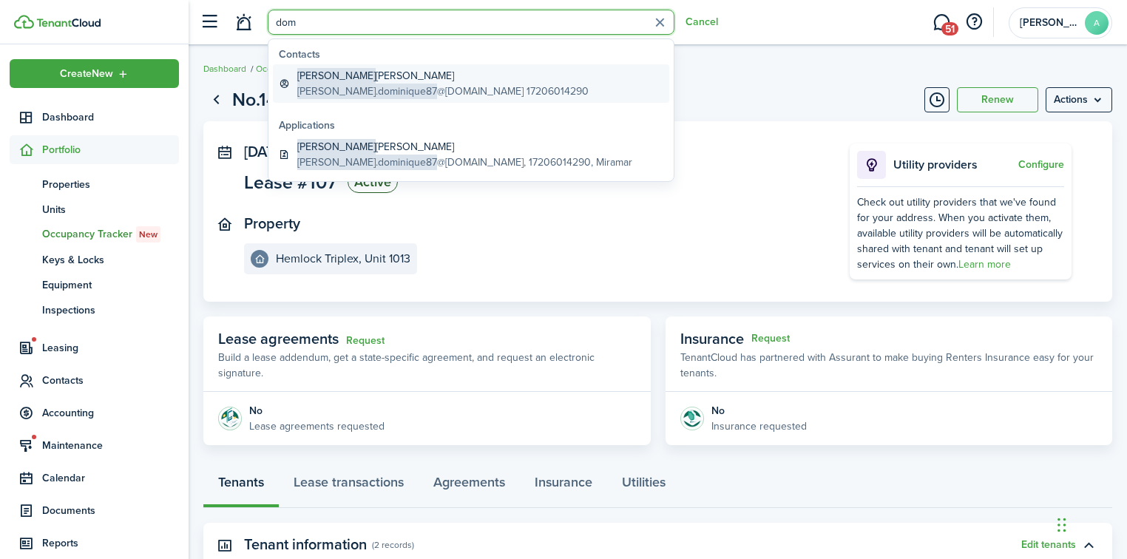
type input "dom"
click at [399, 90] on global-search-item-description "[PERSON_NAME].dominique87 @[DOMAIN_NAME] 17206014290" at bounding box center [442, 92] width 291 height 16
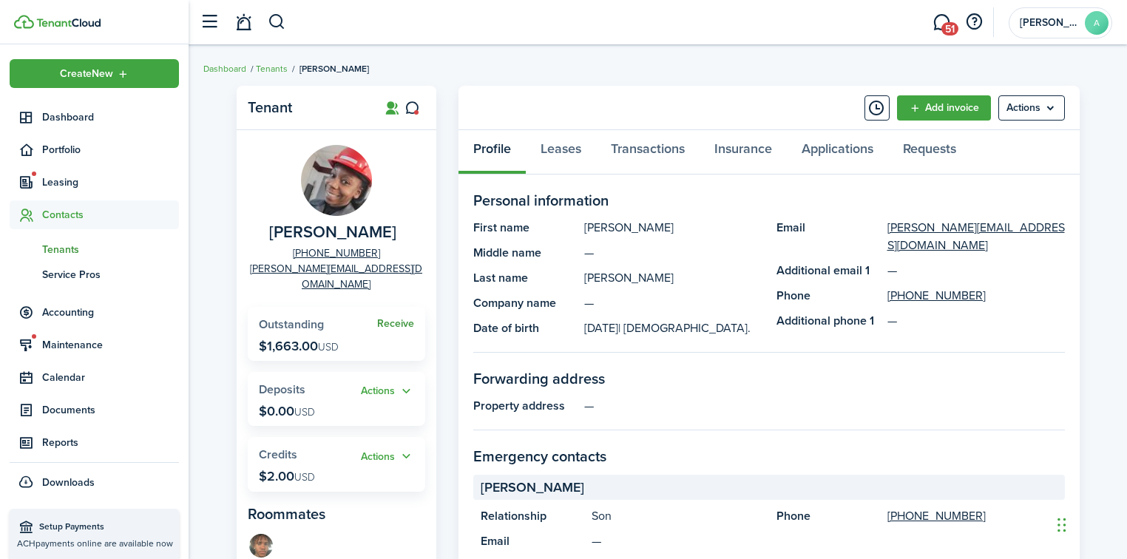
click at [399, 318] on link "Receive" at bounding box center [395, 324] width 37 height 12
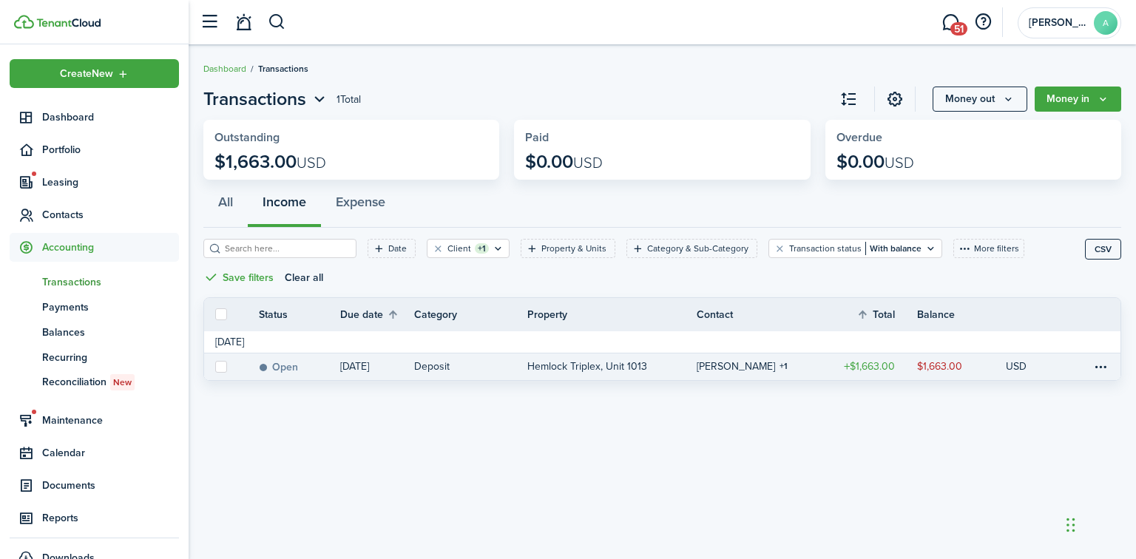
click at [223, 368] on label at bounding box center [221, 367] width 12 height 12
click at [215, 367] on input "checkbox" at bounding box center [214, 366] width 1 height 1
checkbox input "true"
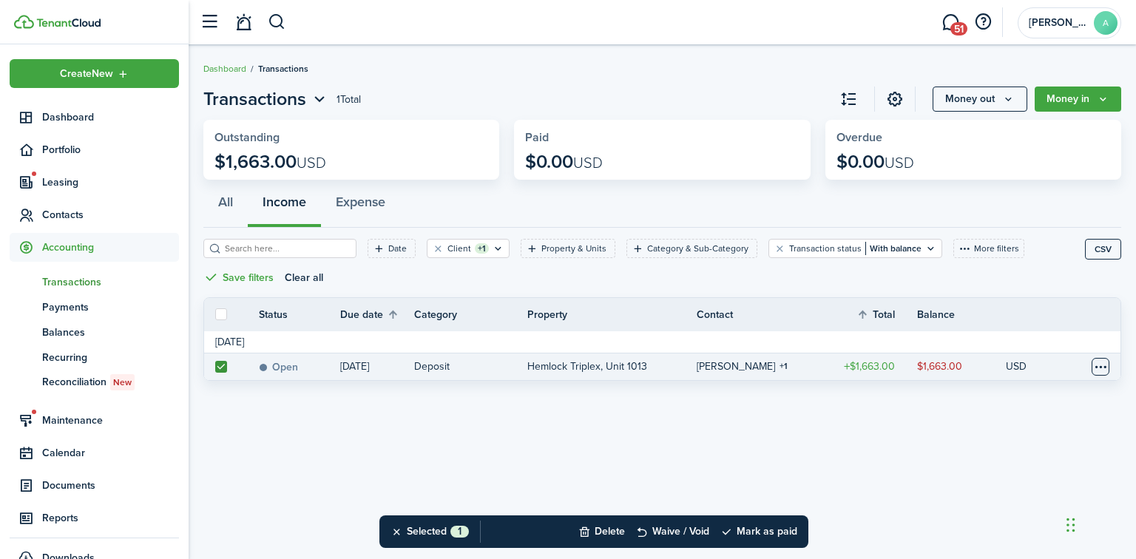
click at [1106, 368] on table-menu-btn-icon at bounding box center [1101, 367] width 18 height 18
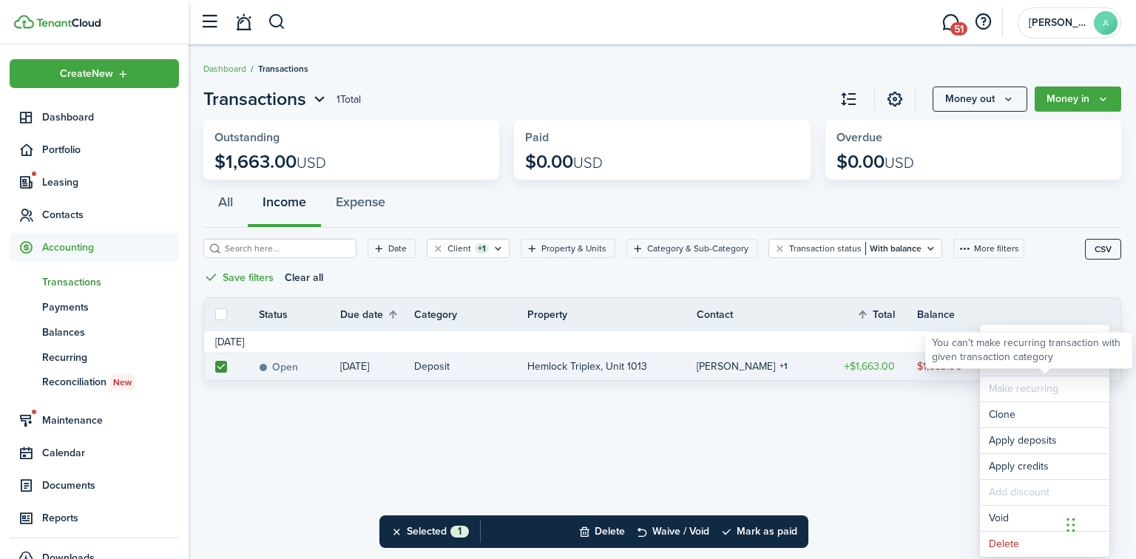
click at [1055, 369] on link "Mark as paid" at bounding box center [1044, 363] width 129 height 25
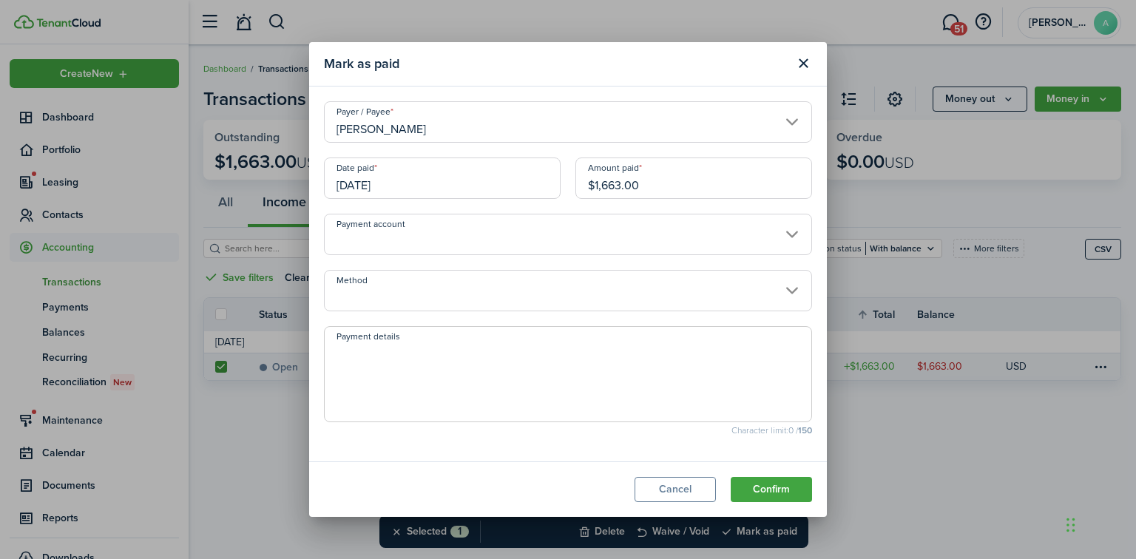
drag, startPoint x: 642, startPoint y: 187, endPoint x: 591, endPoint y: 189, distance: 51.1
click at [591, 189] on input "$1,663.00" at bounding box center [693, 178] width 237 height 41
click at [509, 227] on input "Payment account" at bounding box center [568, 234] width 488 height 41
type input "$404.00"
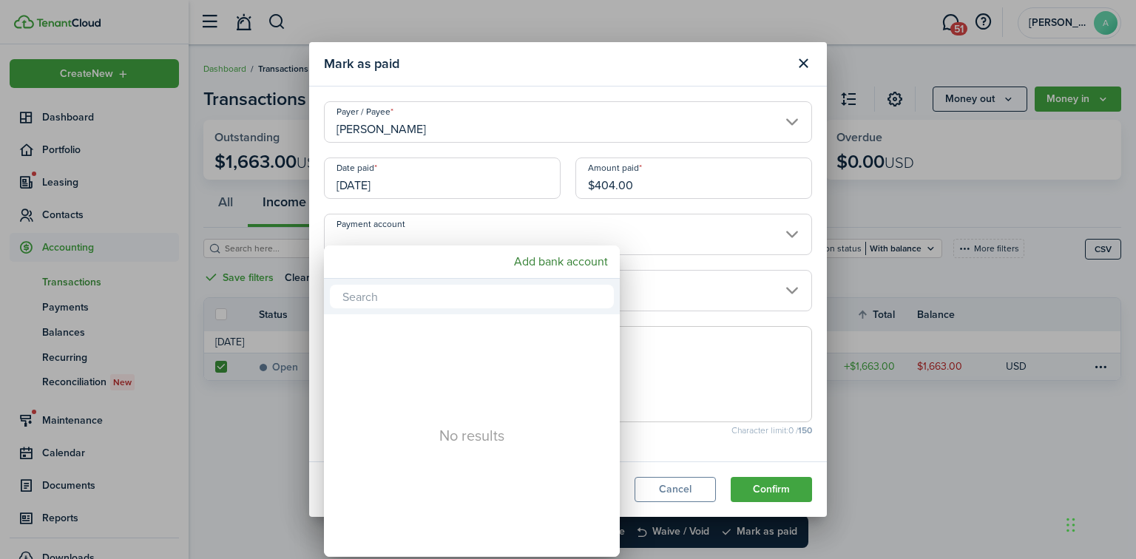
click at [793, 293] on div at bounding box center [568, 280] width 1373 height 796
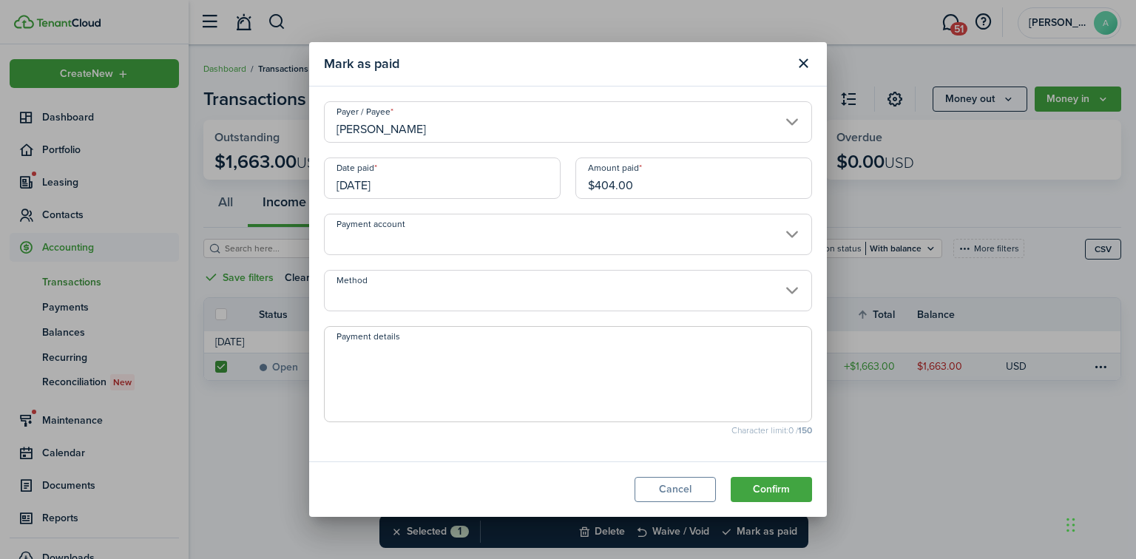
click at [777, 295] on input "Method" at bounding box center [568, 290] width 488 height 41
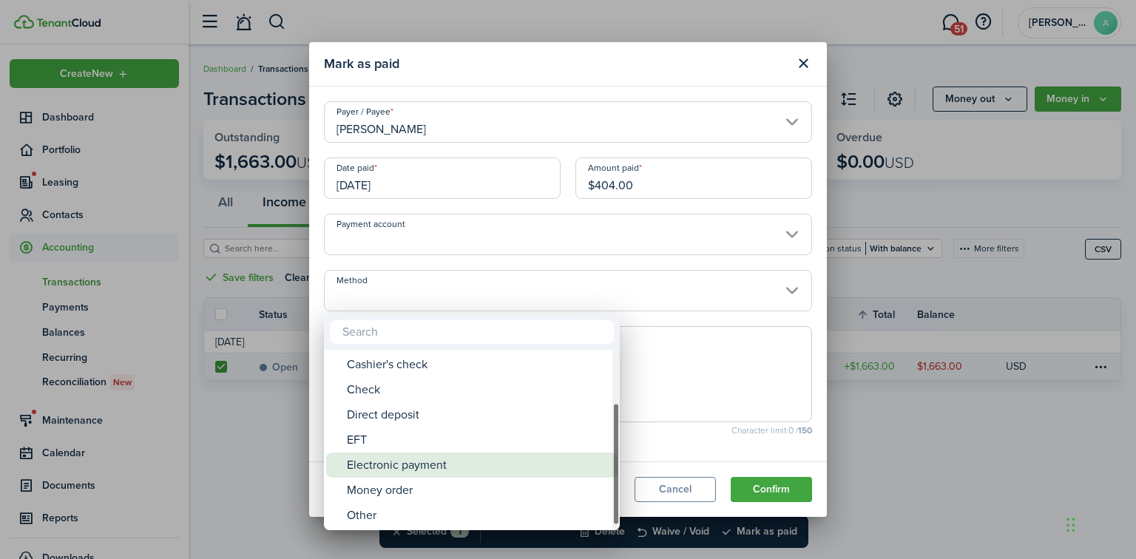
click at [443, 467] on div "Electronic payment" at bounding box center [478, 465] width 262 height 25
type input "Electronic payment"
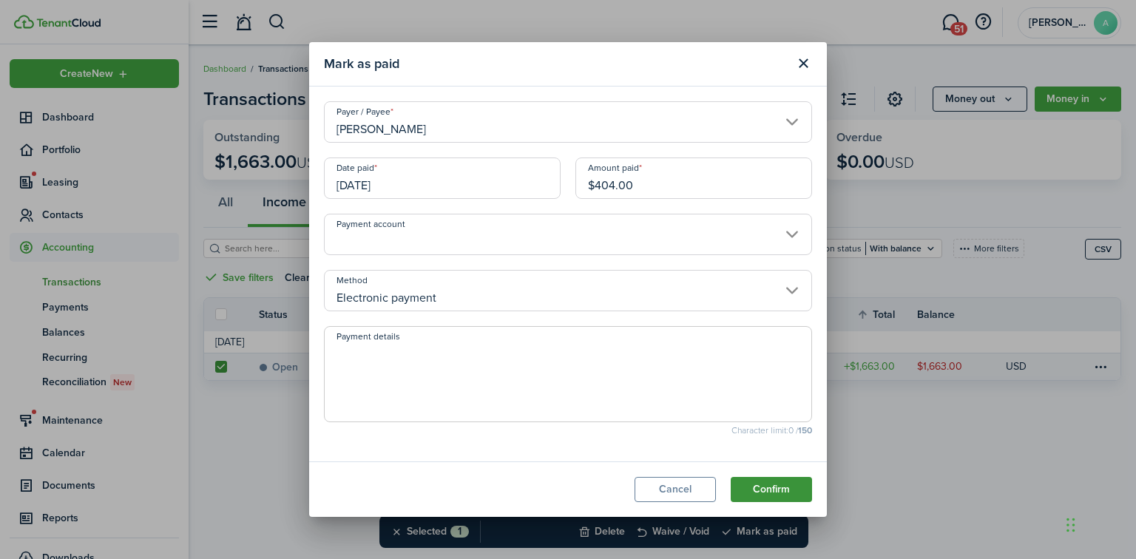
click at [783, 491] on button "Confirm" at bounding box center [771, 489] width 81 height 25
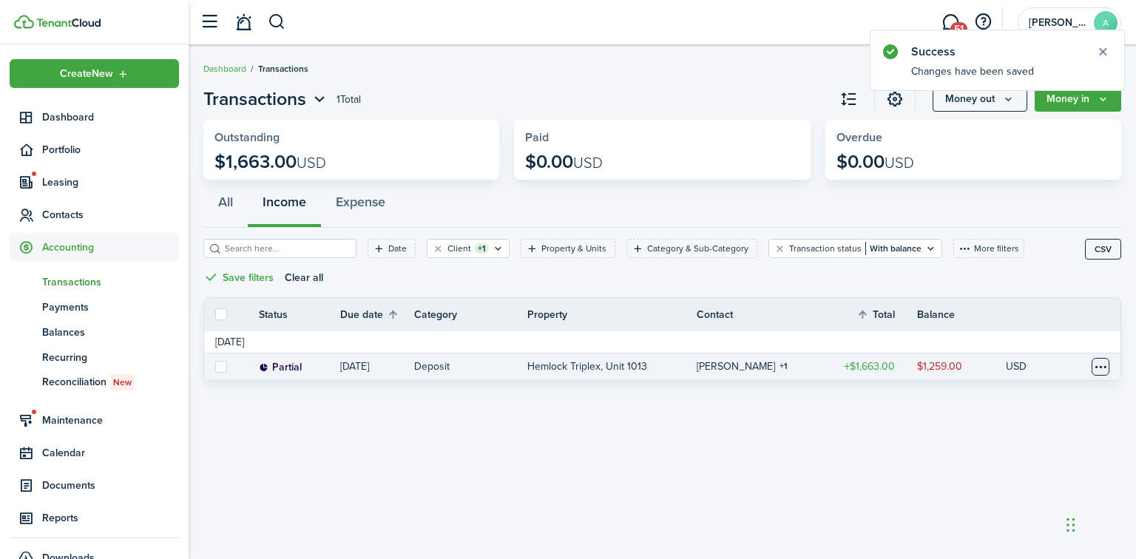
click at [1092, 367] on table-menu-btn-icon at bounding box center [1101, 367] width 18 height 18
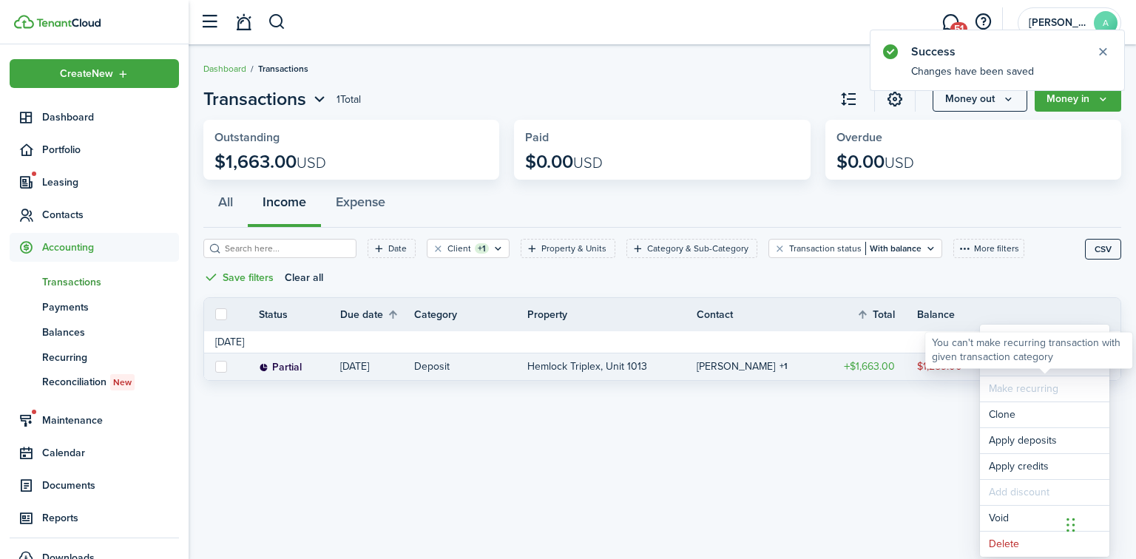
click at [1064, 373] on link "Mark as paid" at bounding box center [1044, 363] width 129 height 25
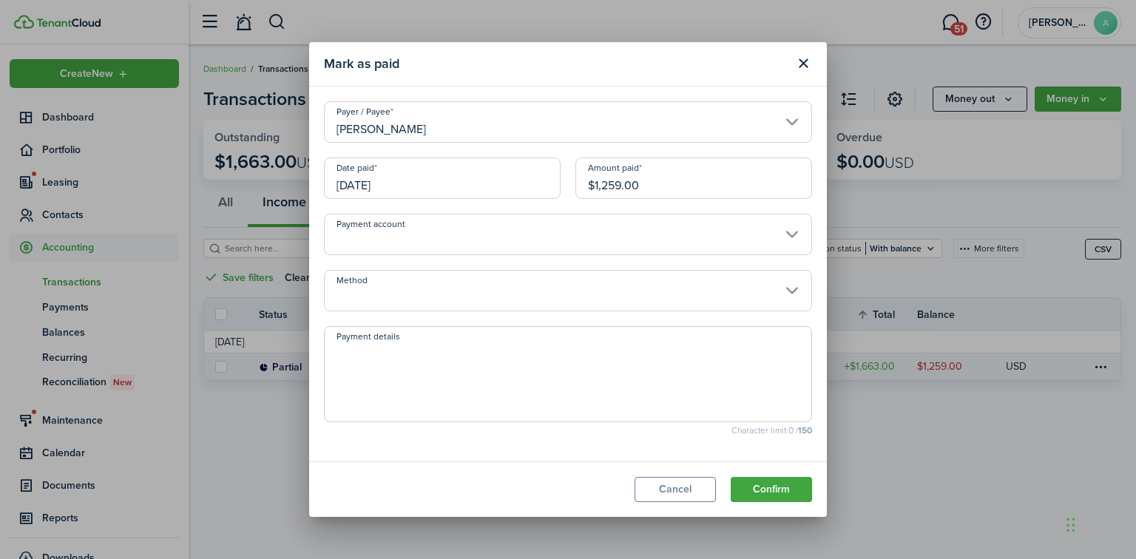
click at [488, 282] on input "Method" at bounding box center [568, 290] width 488 height 41
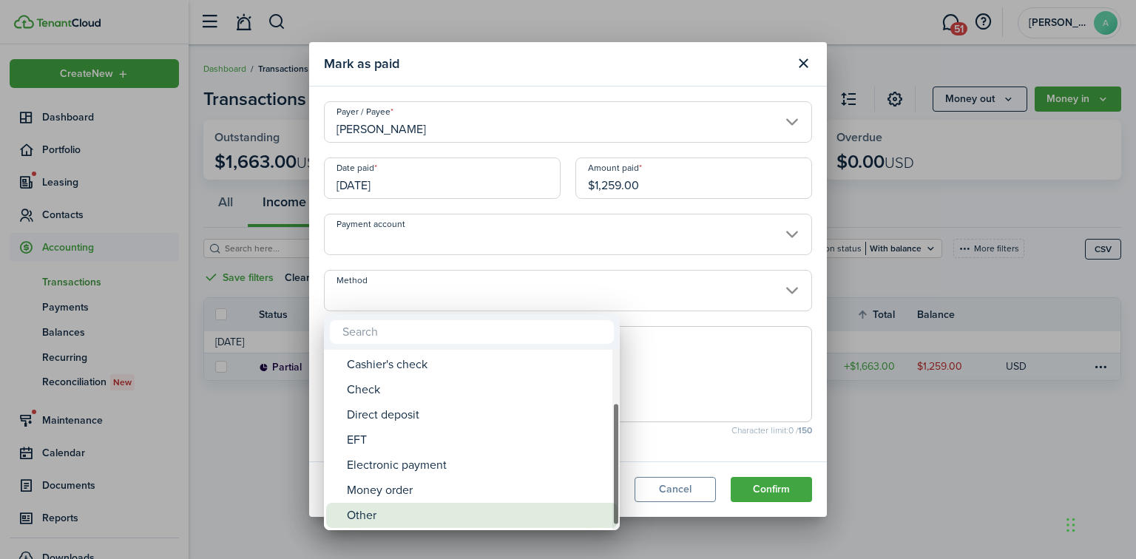
click at [450, 515] on div "Other" at bounding box center [478, 515] width 262 height 25
type input "Other"
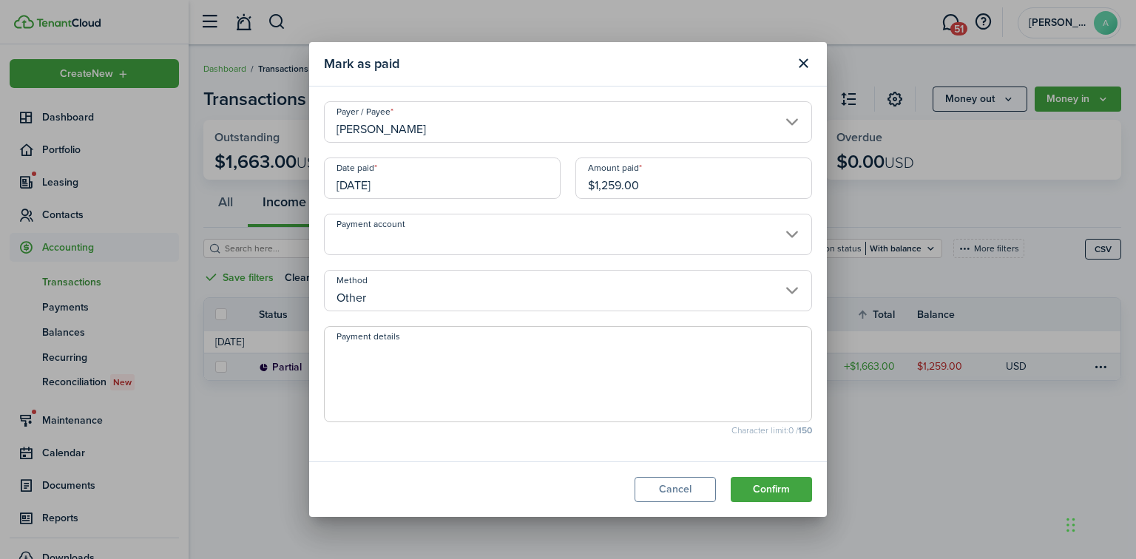
click at [573, 408] on textarea "Payment details" at bounding box center [568, 378] width 487 height 71
type textarea "Moved her deposit from [PERSON_NAME] to saguaro"
click at [783, 488] on button "Confirm" at bounding box center [771, 489] width 81 height 25
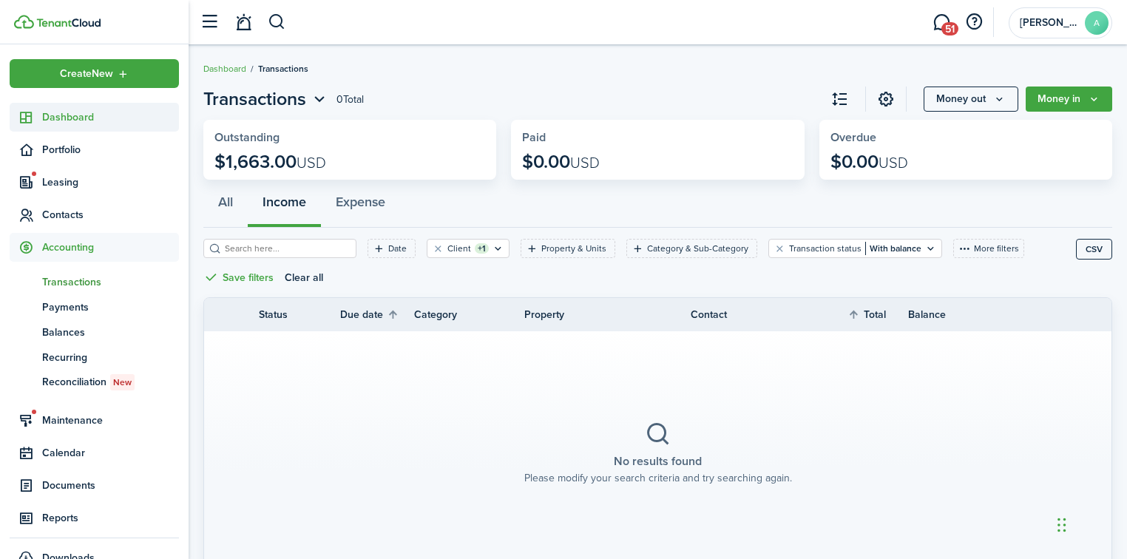
click at [80, 118] on span "Dashboard" at bounding box center [110, 117] width 137 height 16
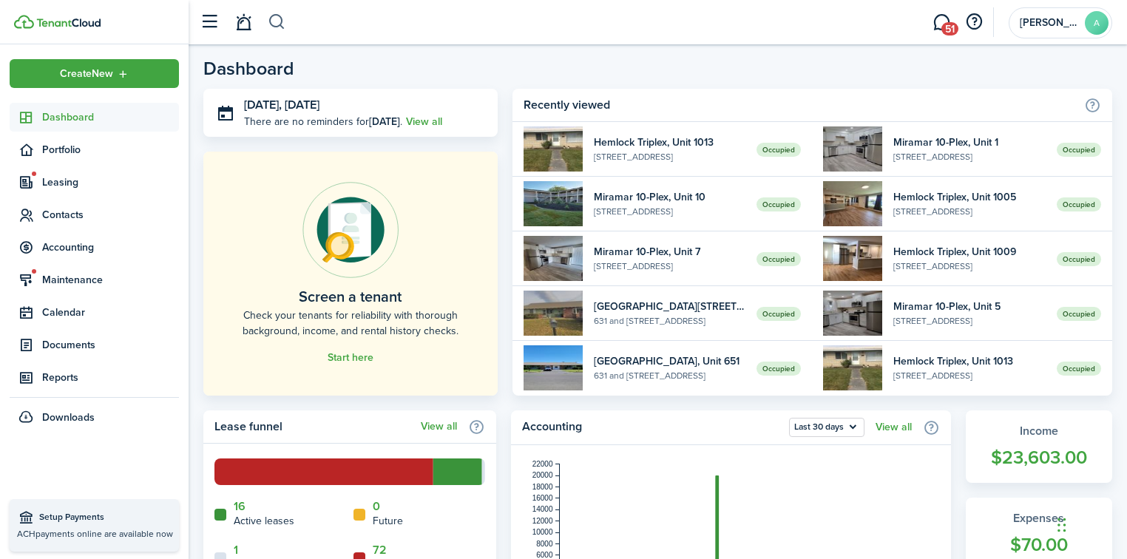
click at [282, 29] on button "button" at bounding box center [277, 22] width 18 height 25
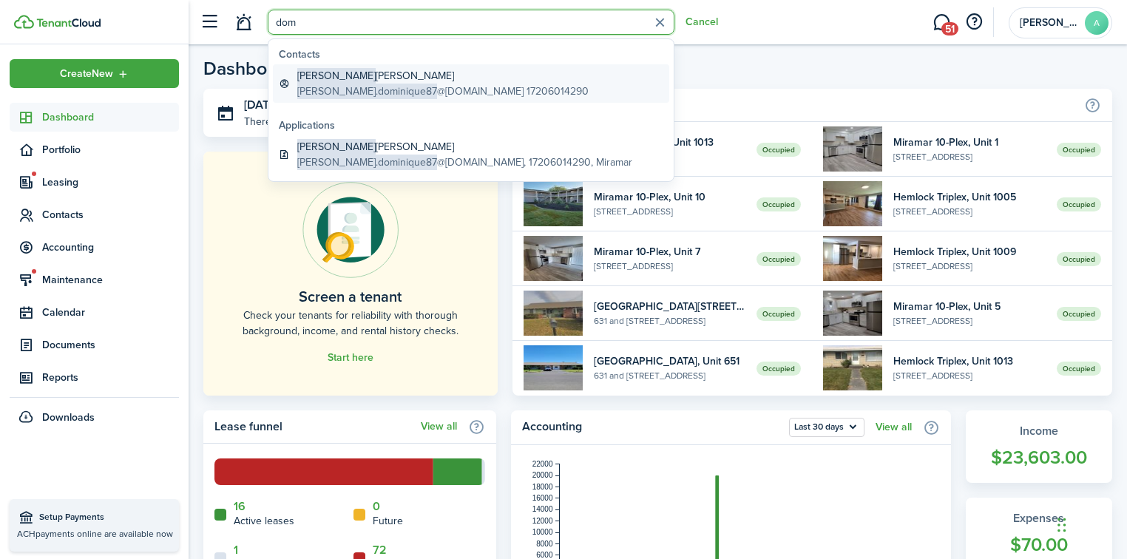
type input "dom"
click at [371, 87] on span "[PERSON_NAME].dominique87" at bounding box center [367, 92] width 140 height 16
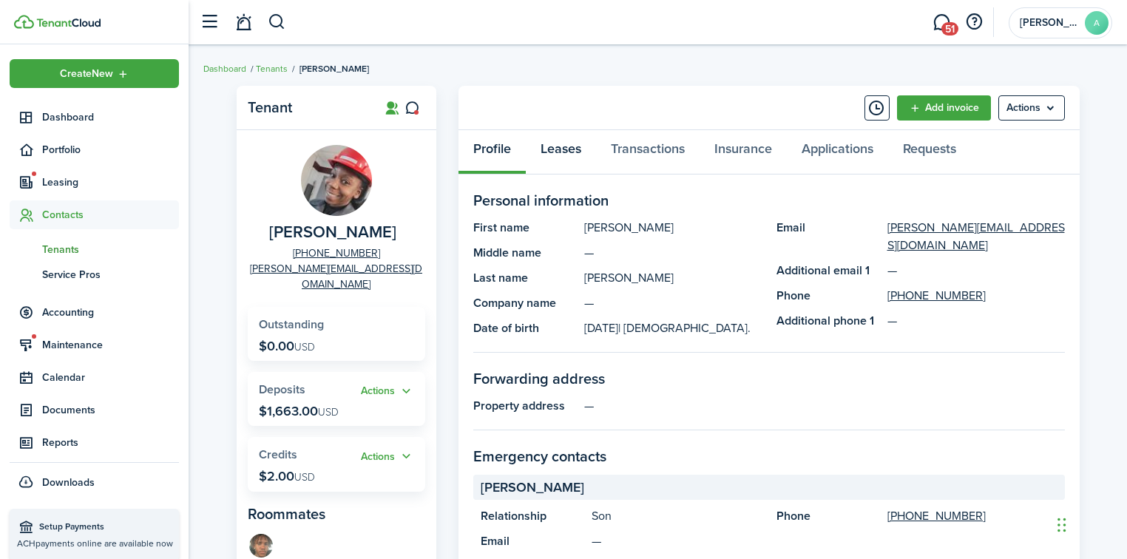
click at [578, 149] on link "Leases" at bounding box center [561, 152] width 70 height 44
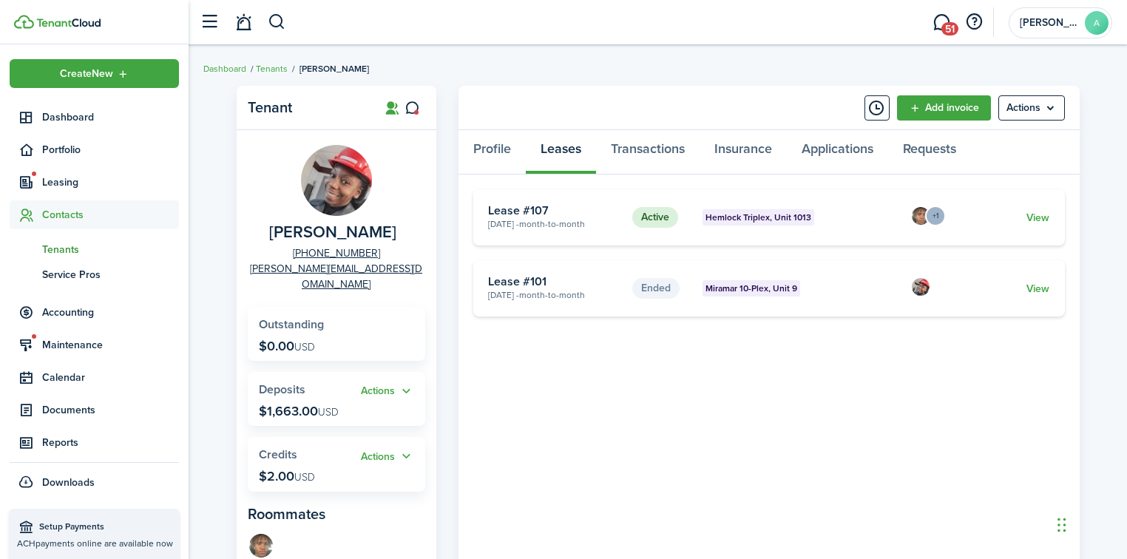
click at [1034, 225] on card "Active Hemlock Triplex, Unit 1013 [DATE] - Month-to-month Lease #107 +1 View" at bounding box center [769, 217] width 592 height 56
click at [1035, 217] on link "View" at bounding box center [1038, 218] width 23 height 16
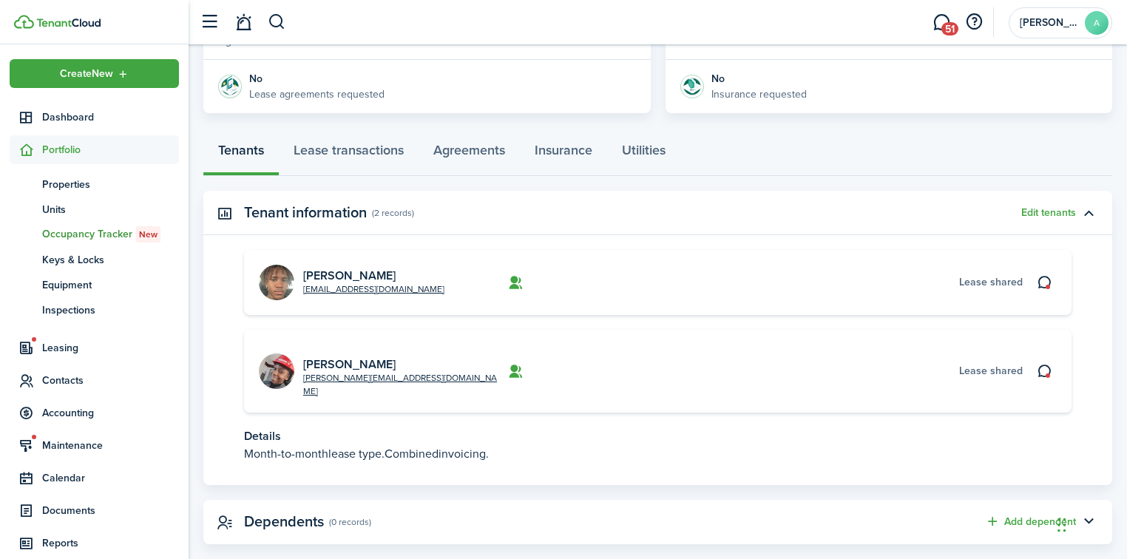
scroll to position [339, 0]
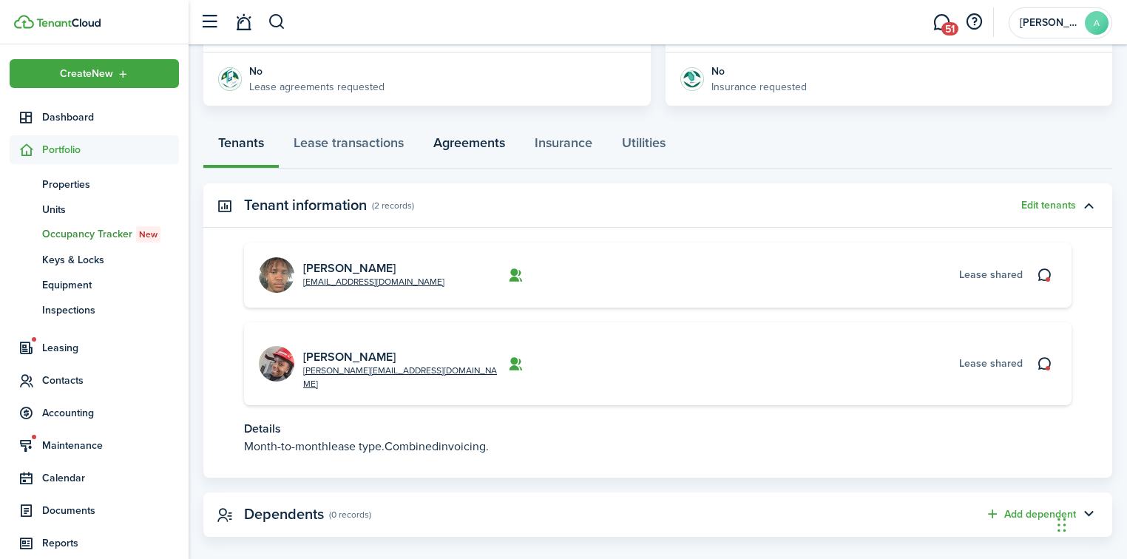
click at [475, 135] on link "Agreements" at bounding box center [469, 146] width 101 height 44
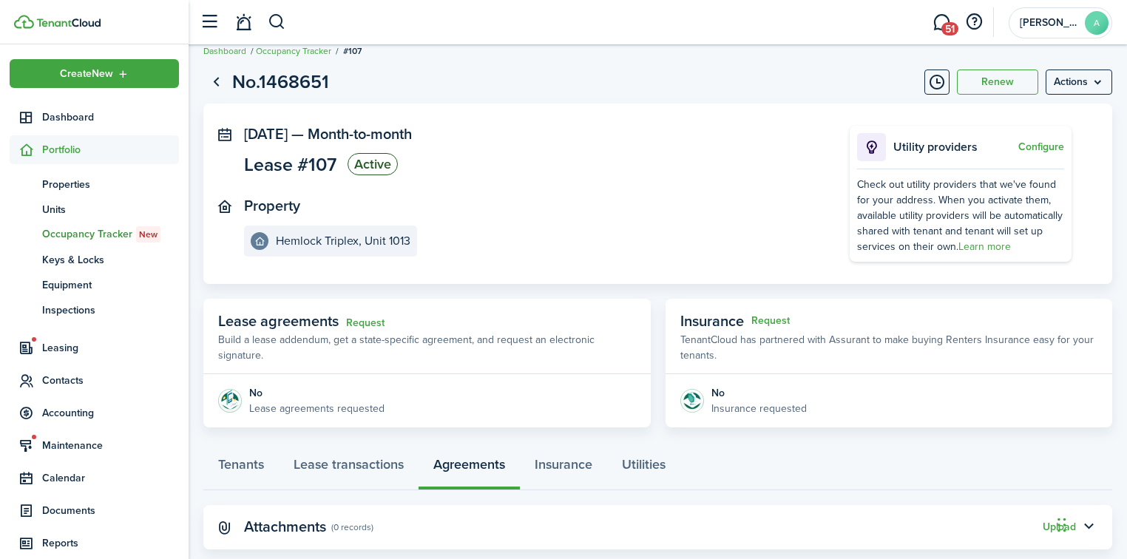
scroll to position [48, 0]
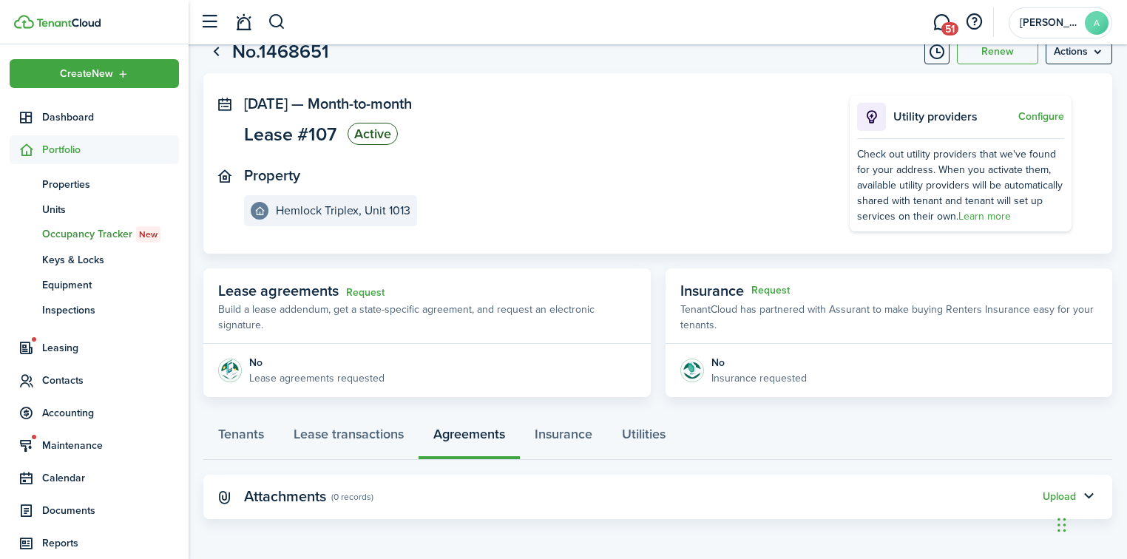
drag, startPoint x: 234, startPoint y: 501, endPoint x: 300, endPoint y: 500, distance: 65.1
click at [235, 501] on panel-main-header "Attachments (0 records) Upload" at bounding box center [657, 497] width 909 height 44
drag, startPoint x: 308, startPoint y: 500, endPoint x: 366, endPoint y: 501, distance: 58.4
click at [320, 500] on panel-main-title "Attachments" at bounding box center [285, 496] width 82 height 17
click at [428, 501] on panel-main-header "Attachments (0 records) Upload" at bounding box center [657, 497] width 909 height 44
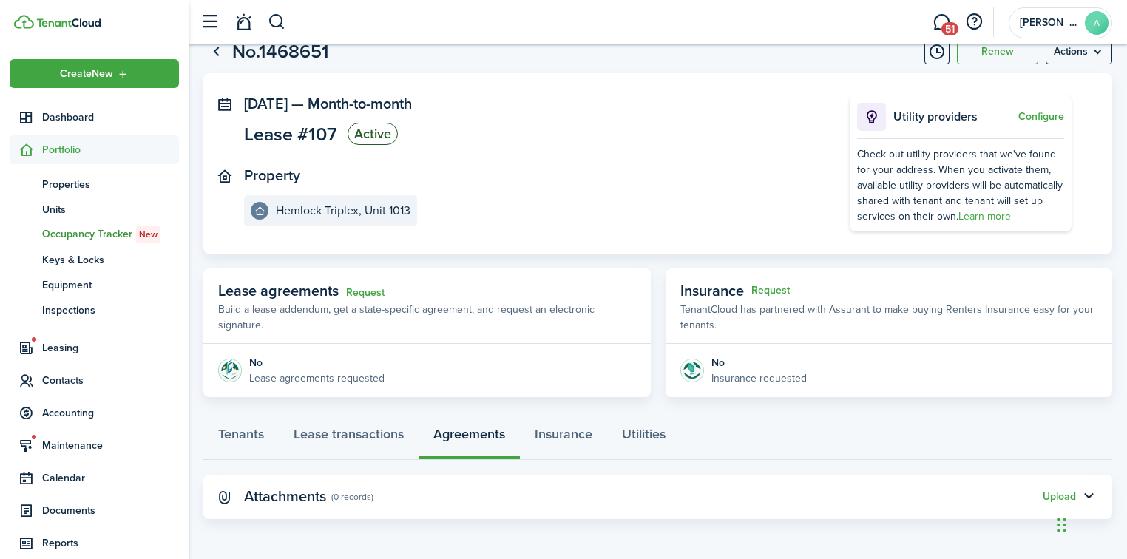
click at [1046, 489] on div "Upload" at bounding box center [1059, 497] width 33 height 16
click at [1051, 497] on button "Upload" at bounding box center [1059, 497] width 33 height 12
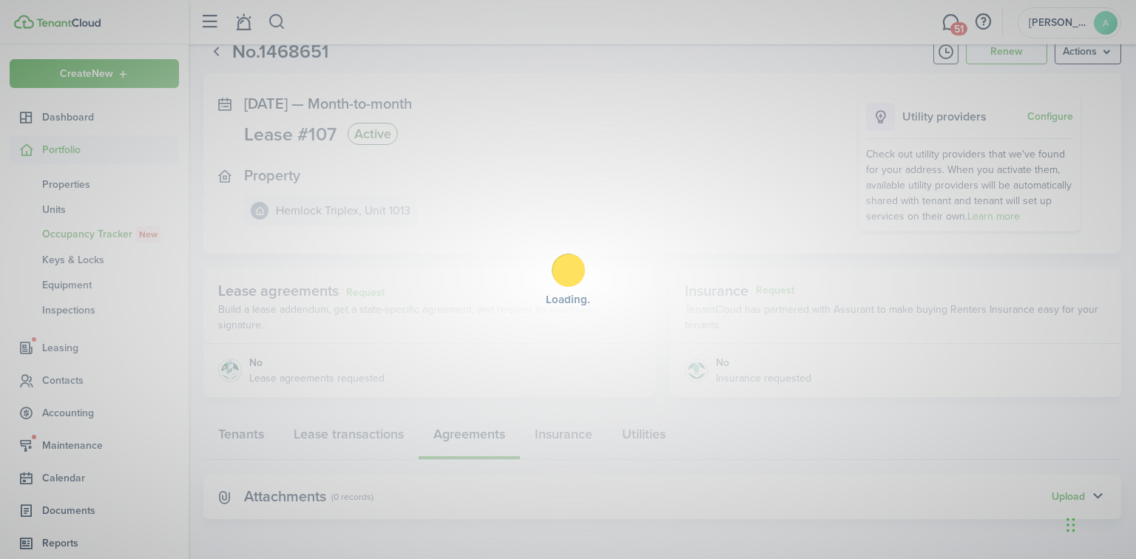
click at [1059, 496] on div "Loading" at bounding box center [568, 279] width 1136 height 559
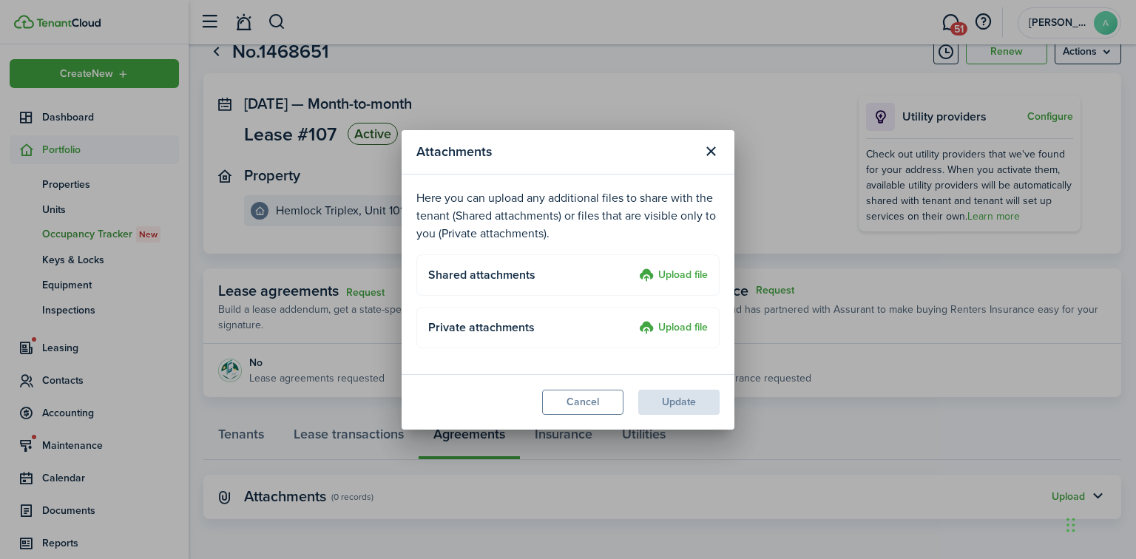
click at [673, 284] on upload-layout "Shared attachments Upload file" at bounding box center [567, 274] width 303 height 41
click at [675, 278] on label "Upload file" at bounding box center [673, 276] width 69 height 18
click at [634, 267] on input "Upload file" at bounding box center [634, 267] width 0 height 0
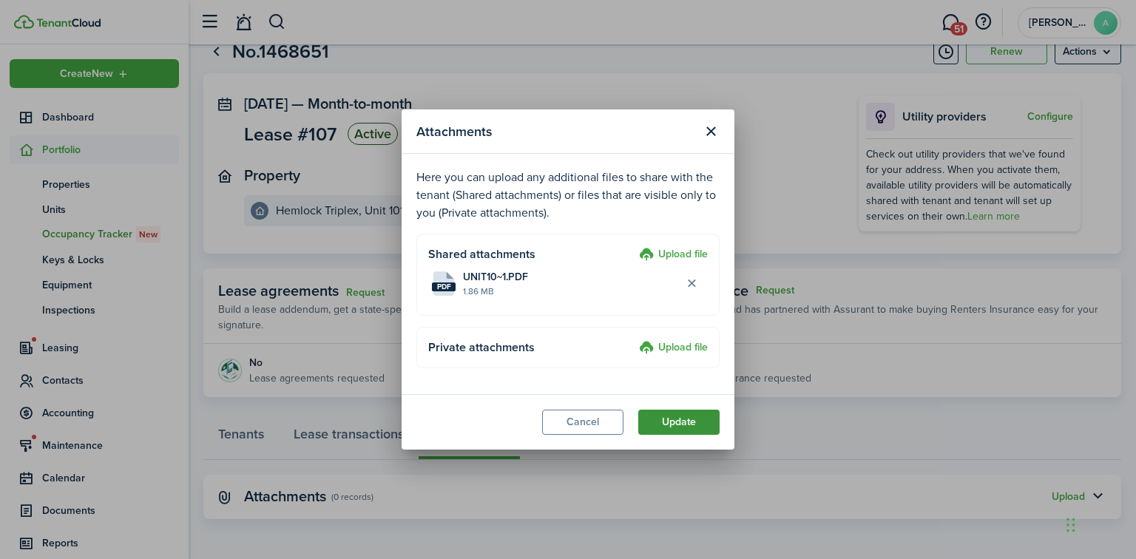
click at [662, 423] on button "Update" at bounding box center [678, 422] width 81 height 25
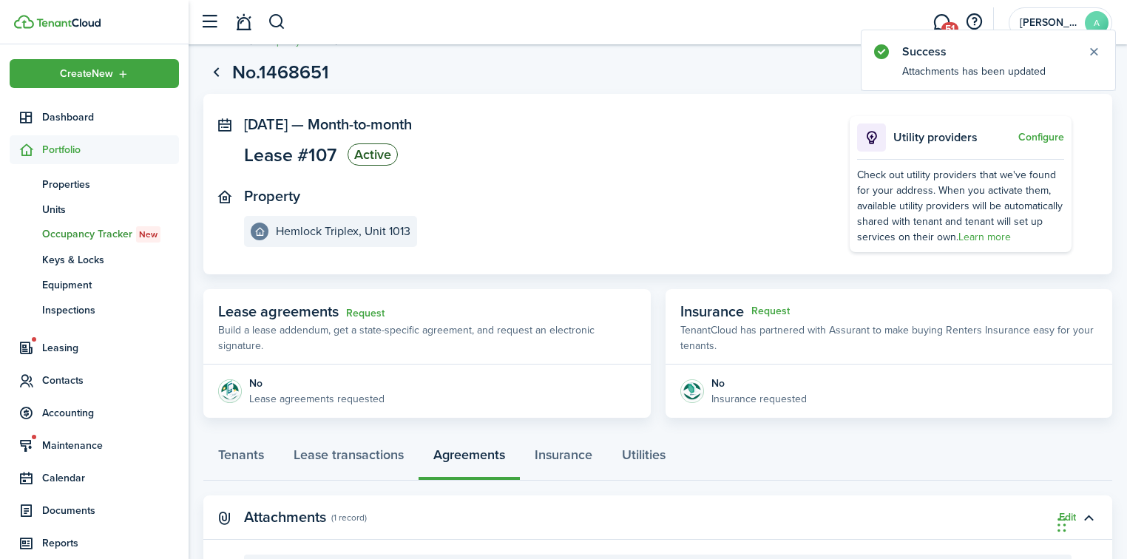
scroll to position [0, 0]
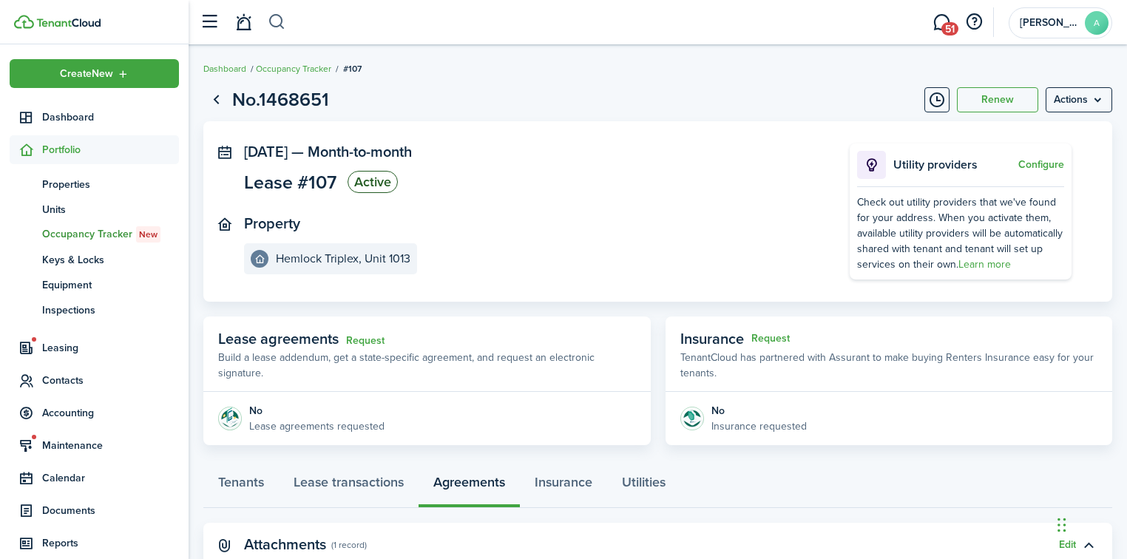
click at [281, 24] on button "button" at bounding box center [277, 22] width 18 height 25
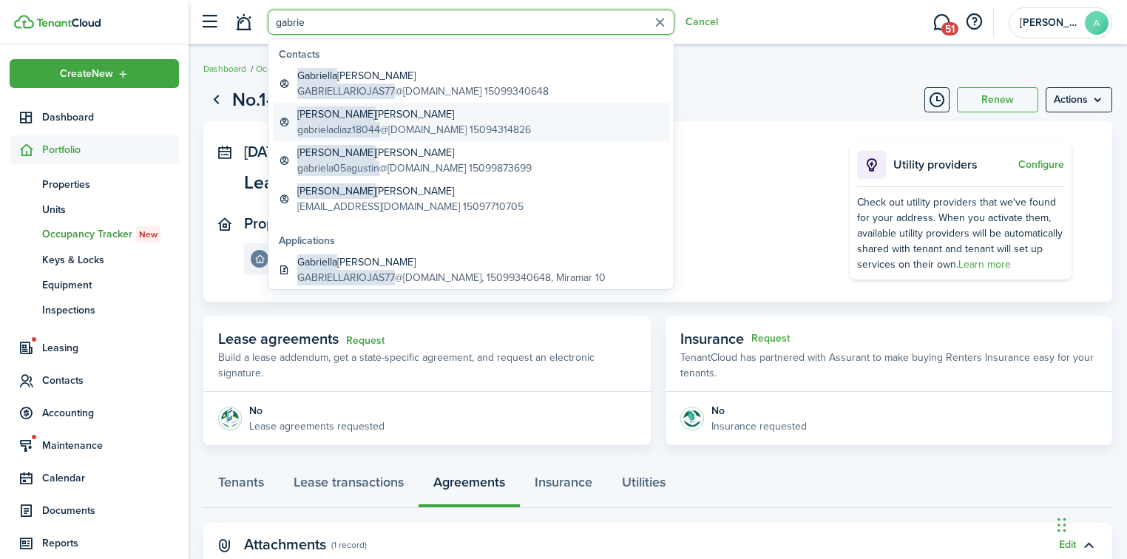
type input "gabrie"
click at [356, 122] on span "gabrieladiaz18044" at bounding box center [338, 130] width 83 height 16
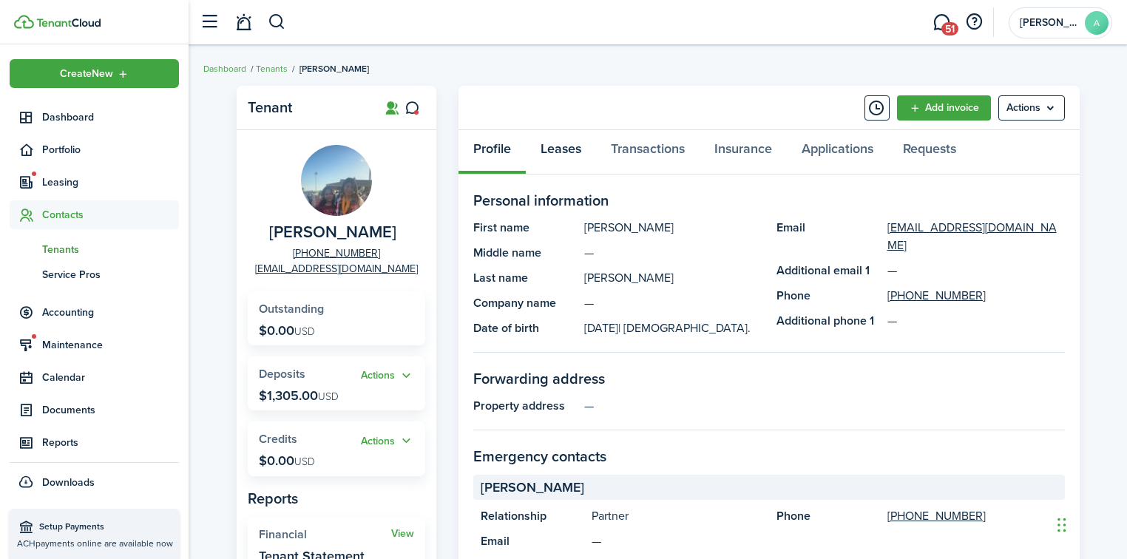
click at [563, 155] on link "Leases" at bounding box center [561, 152] width 70 height 44
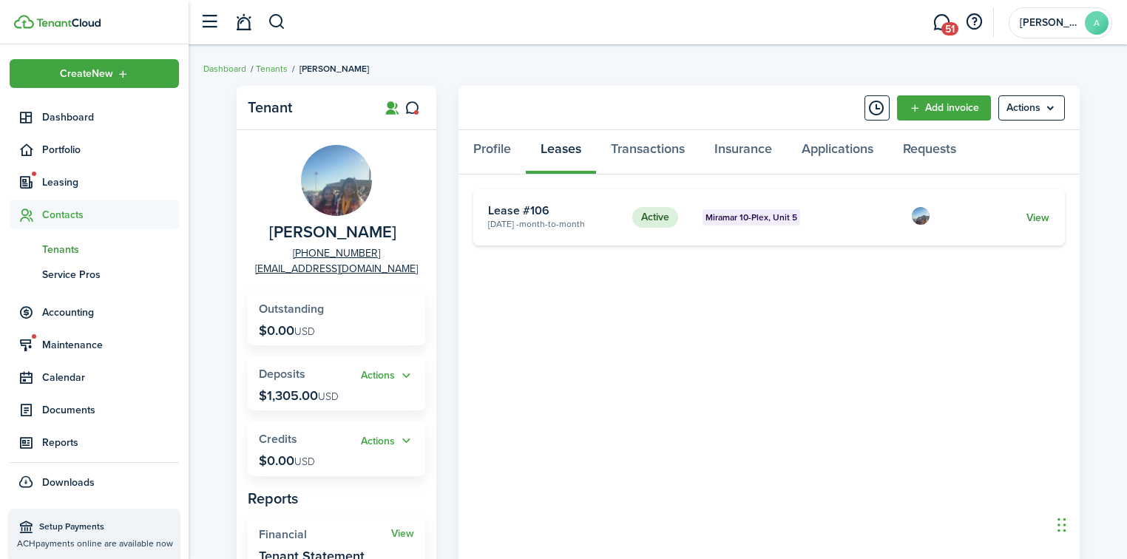
click at [1038, 219] on link "View" at bounding box center [1038, 218] width 23 height 16
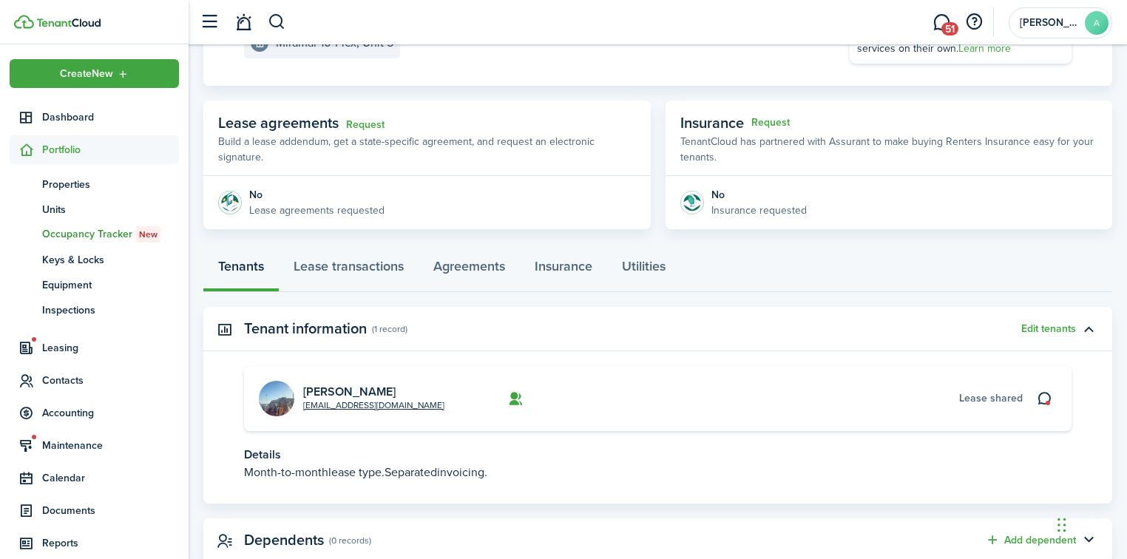
scroll to position [237, 0]
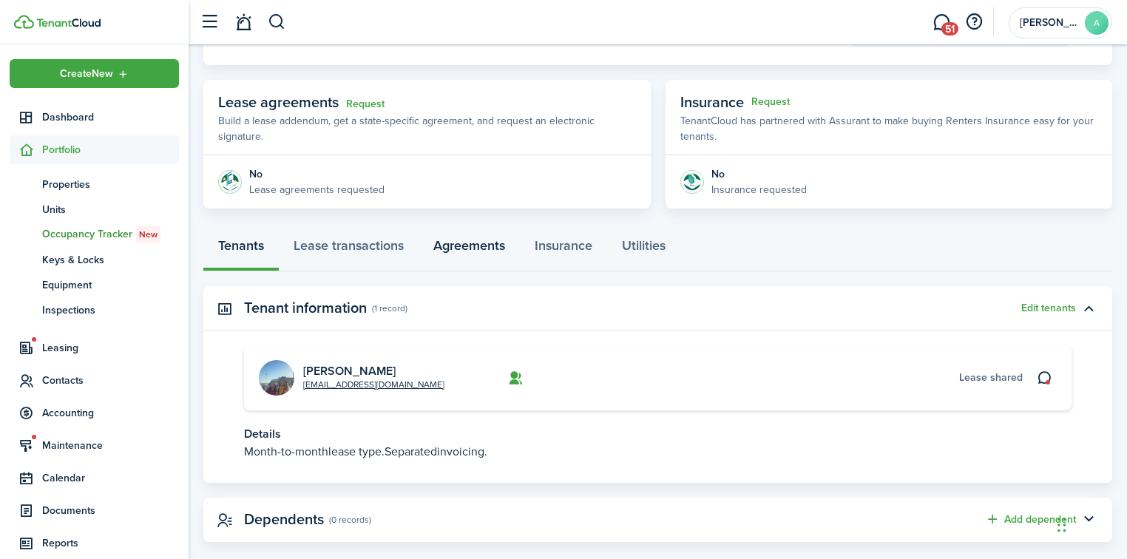
click at [459, 247] on link "Agreements" at bounding box center [469, 249] width 101 height 44
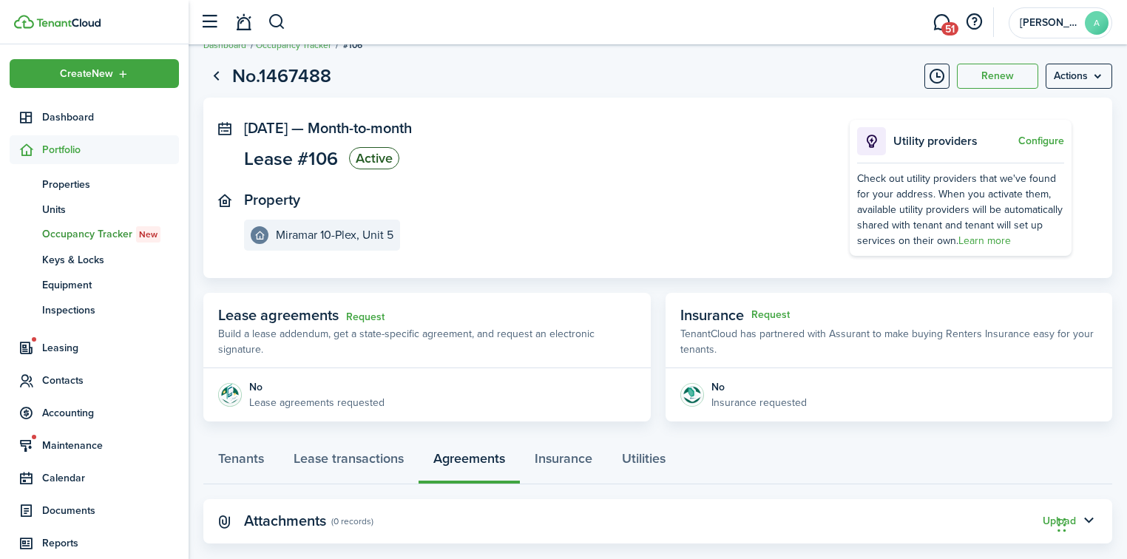
scroll to position [48, 0]
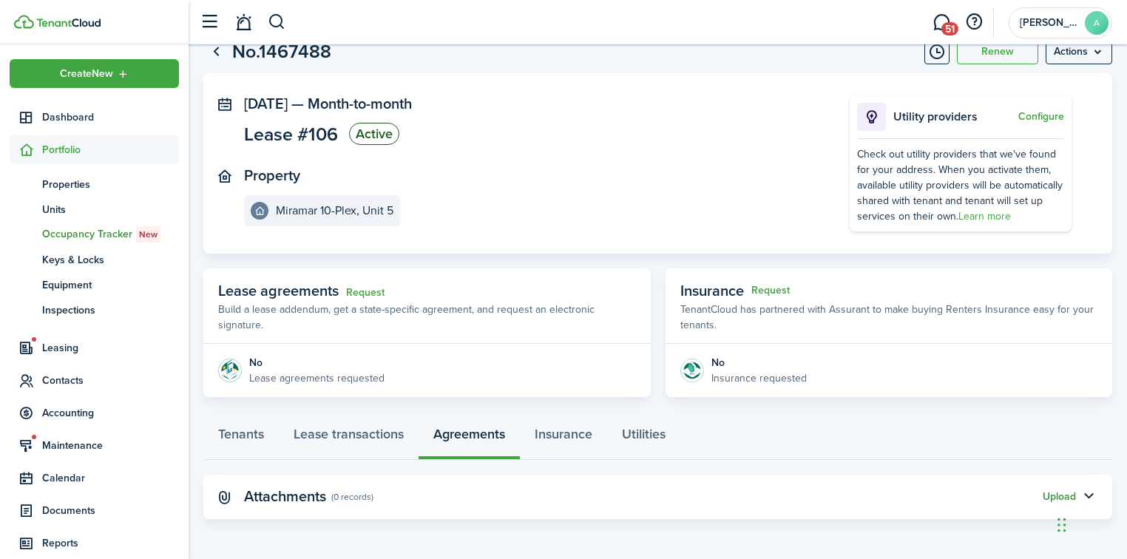
click at [1048, 496] on button "Upload" at bounding box center [1059, 497] width 33 height 12
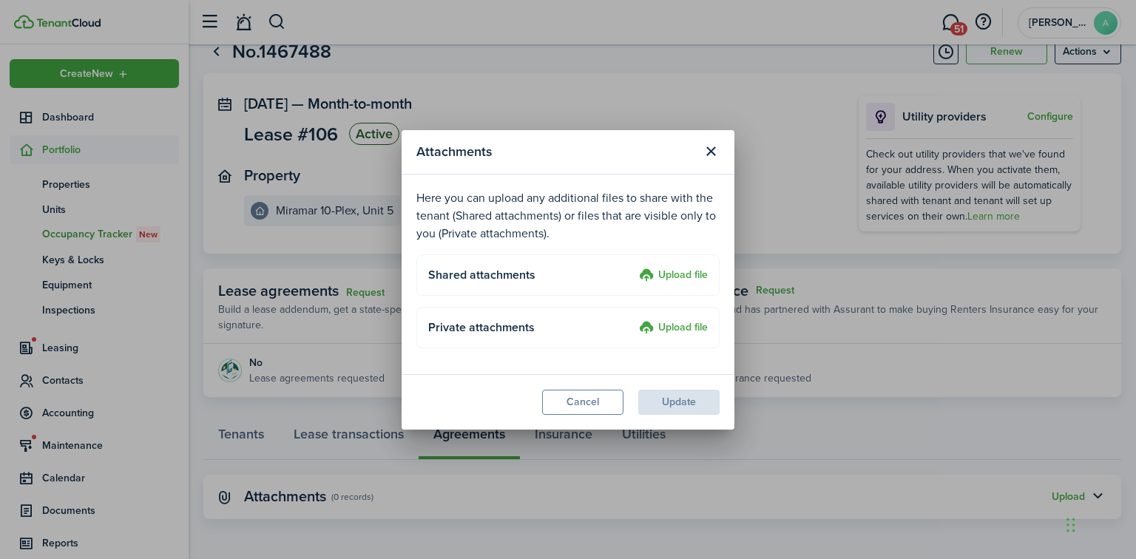
click at [679, 281] on label "Upload file" at bounding box center [673, 276] width 69 height 18
click at [634, 267] on input "Upload file" at bounding box center [634, 267] width 0 height 0
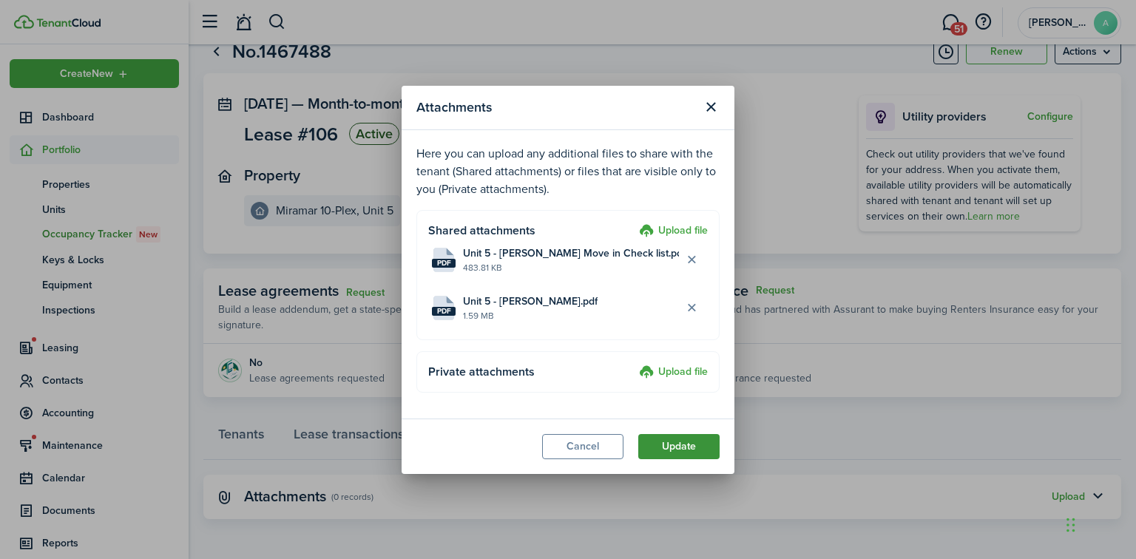
click at [668, 447] on button "Update" at bounding box center [678, 446] width 81 height 25
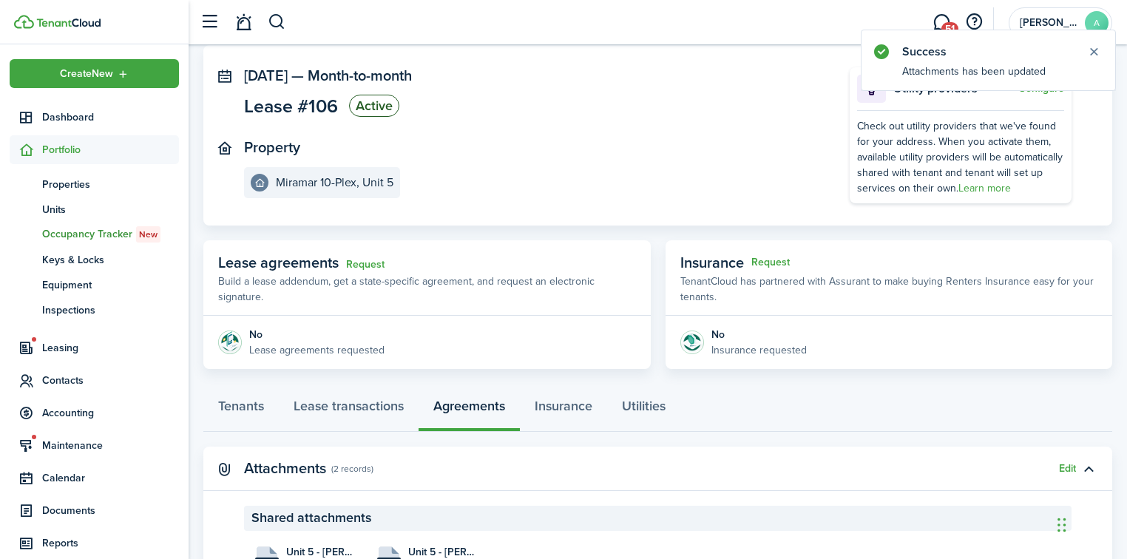
scroll to position [0, 0]
